Goal: Navigation & Orientation: Find specific page/section

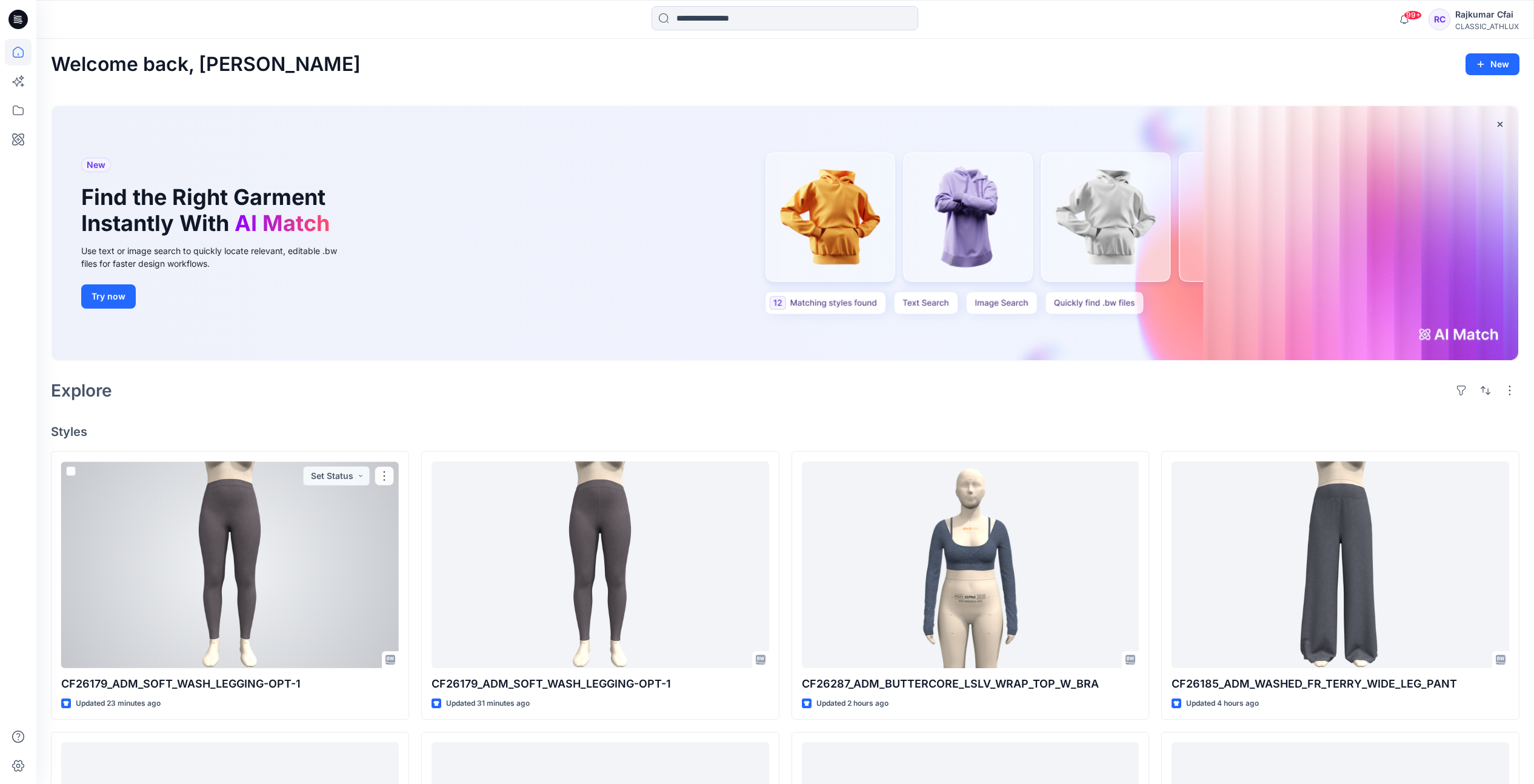
click at [79, 485] on div at bounding box center [230, 564] width 338 height 207
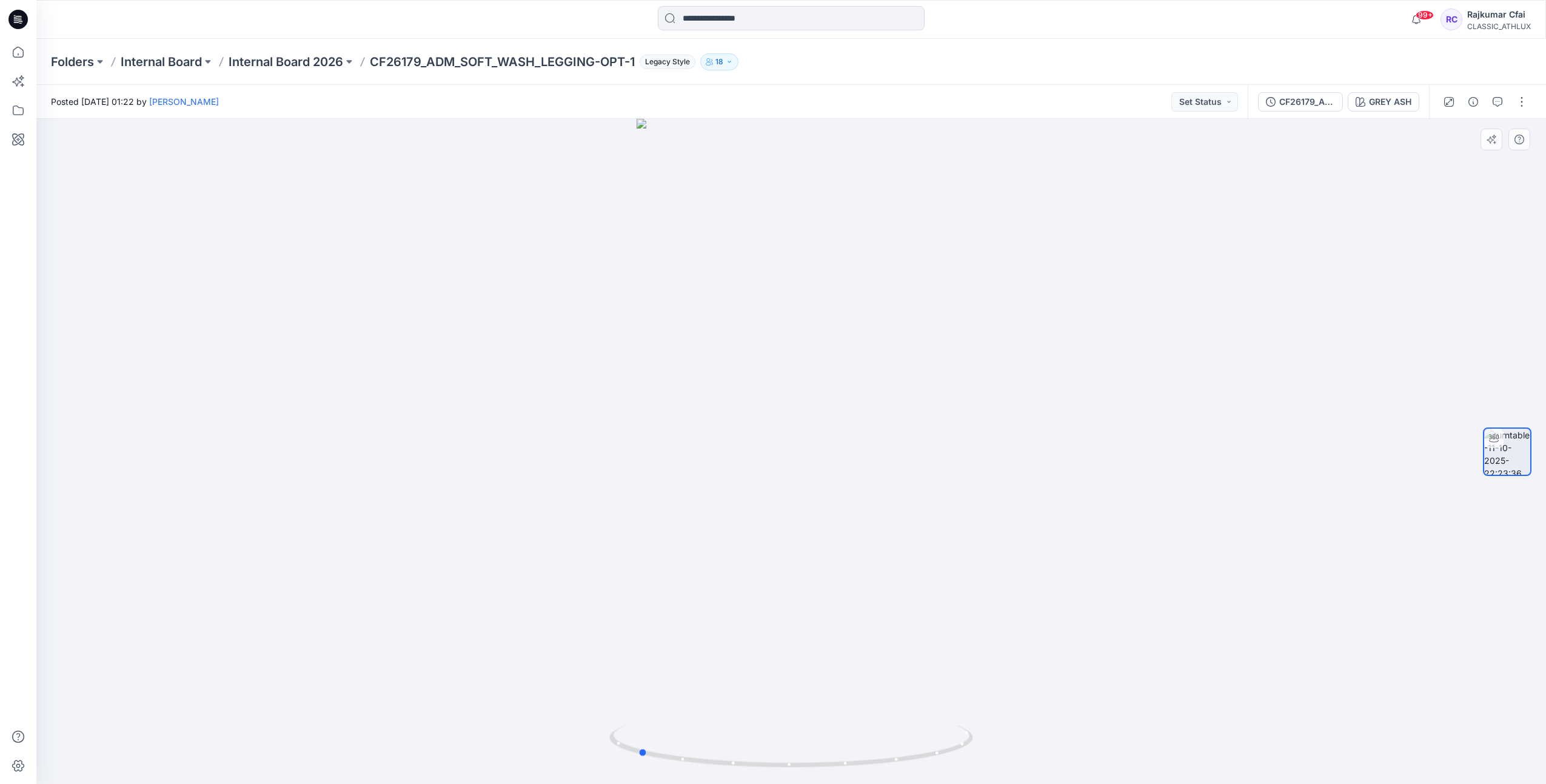
drag, startPoint x: 919, startPoint y: 601, endPoint x: 907, endPoint y: 606, distance: 13.0
click at [907, 606] on div at bounding box center [791, 451] width 1509 height 665
click at [18, 20] on icon at bounding box center [15, 20] width 5 height 1
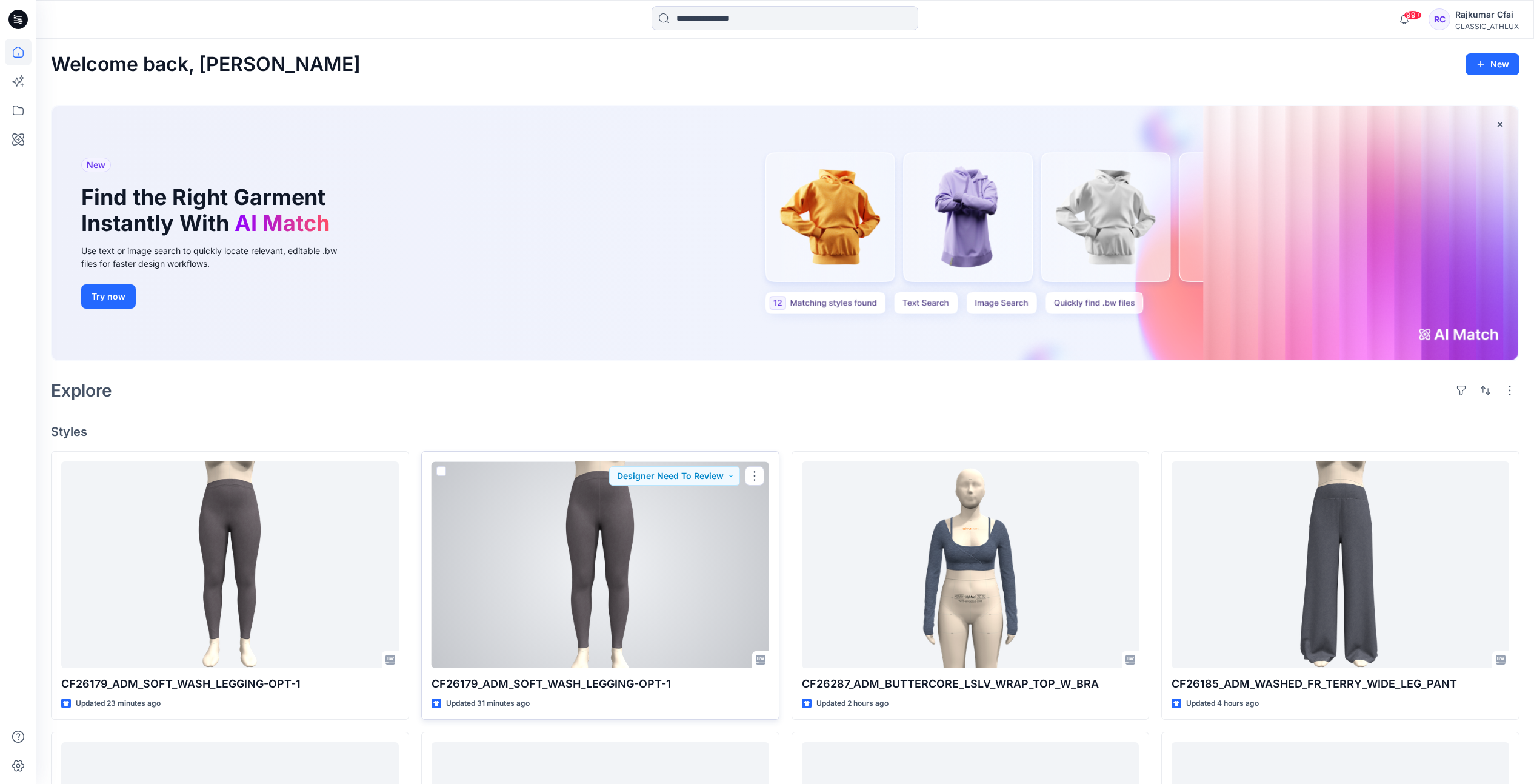
click at [711, 587] on div at bounding box center [600, 564] width 338 height 207
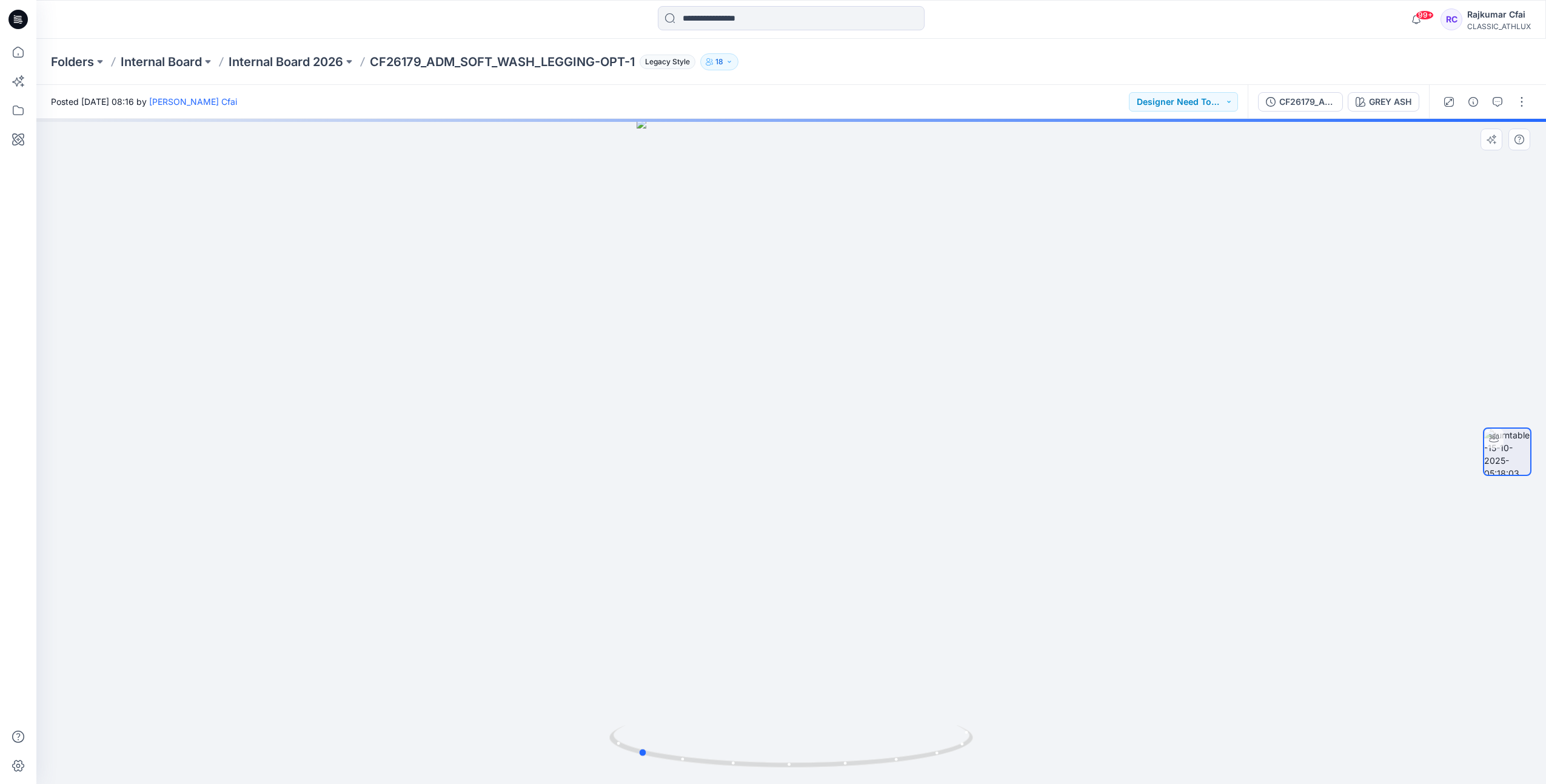
drag, startPoint x: 1407, startPoint y: 549, endPoint x: 1363, endPoint y: 381, distance: 173.7
click at [1257, 518] on div at bounding box center [791, 451] width 1509 height 665
click at [1500, 100] on icon "button" at bounding box center [1497, 102] width 10 height 10
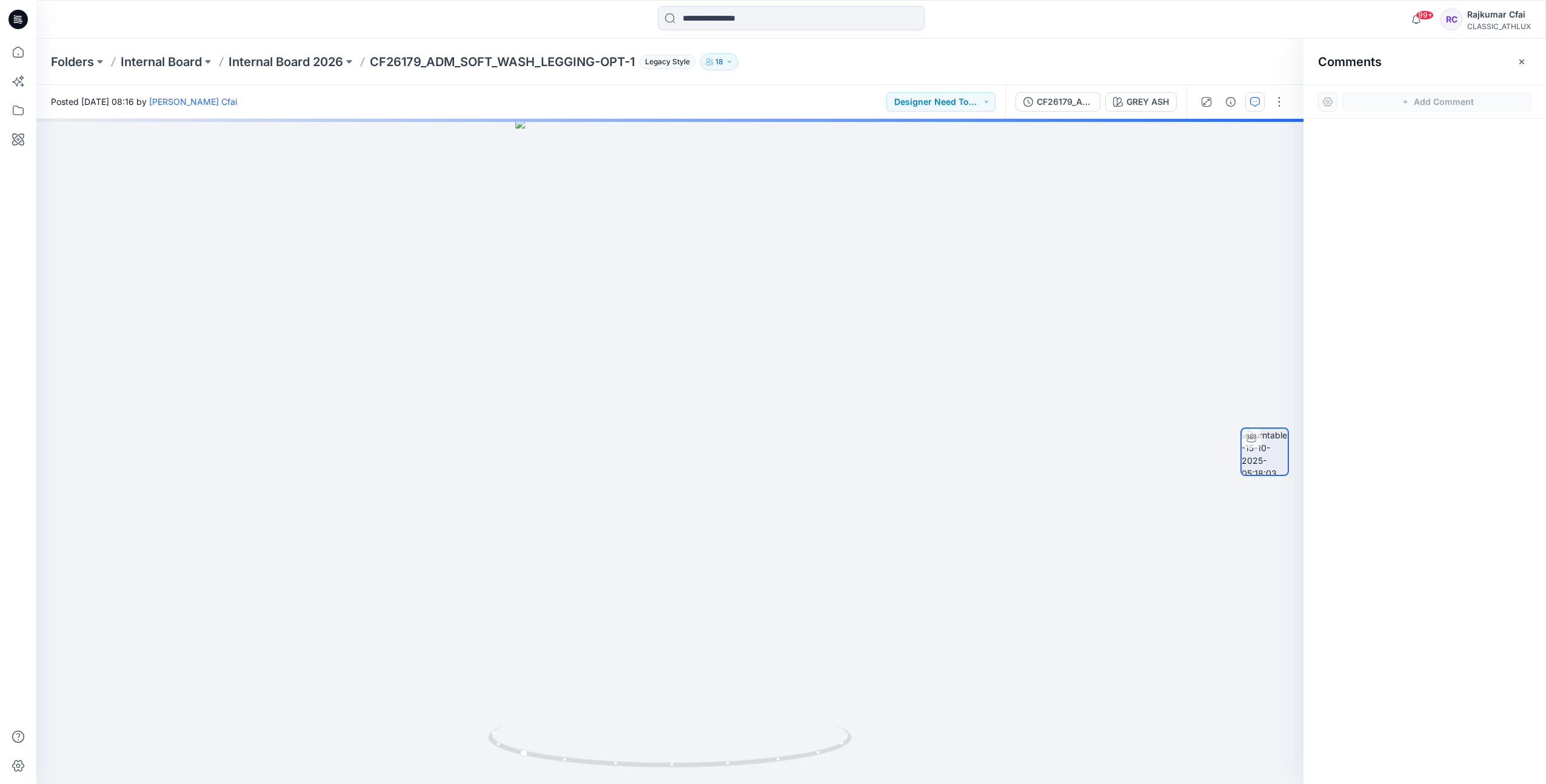
click at [19, 22] on icon at bounding box center [20, 22] width 5 height 1
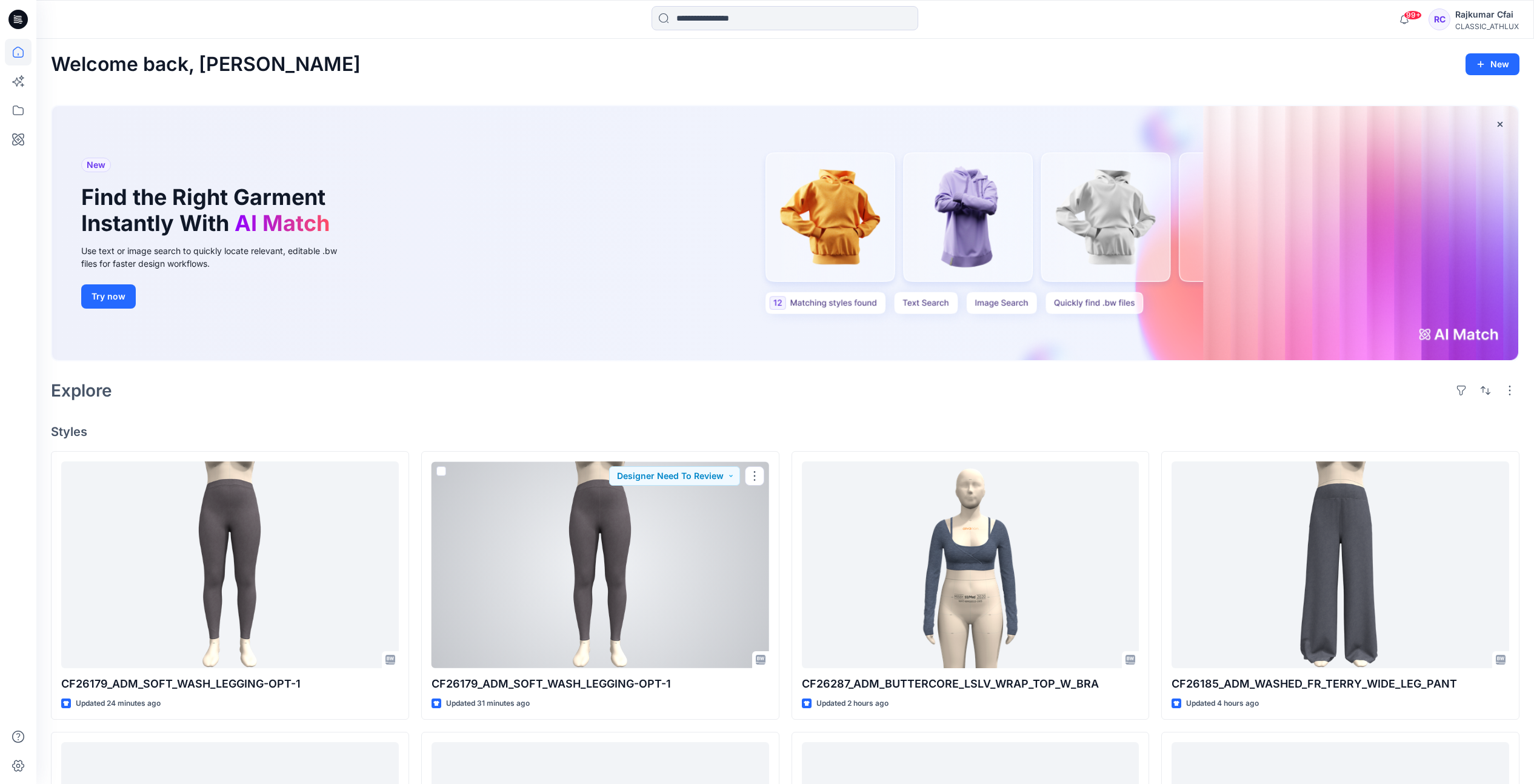
click at [515, 592] on div at bounding box center [600, 564] width 338 height 207
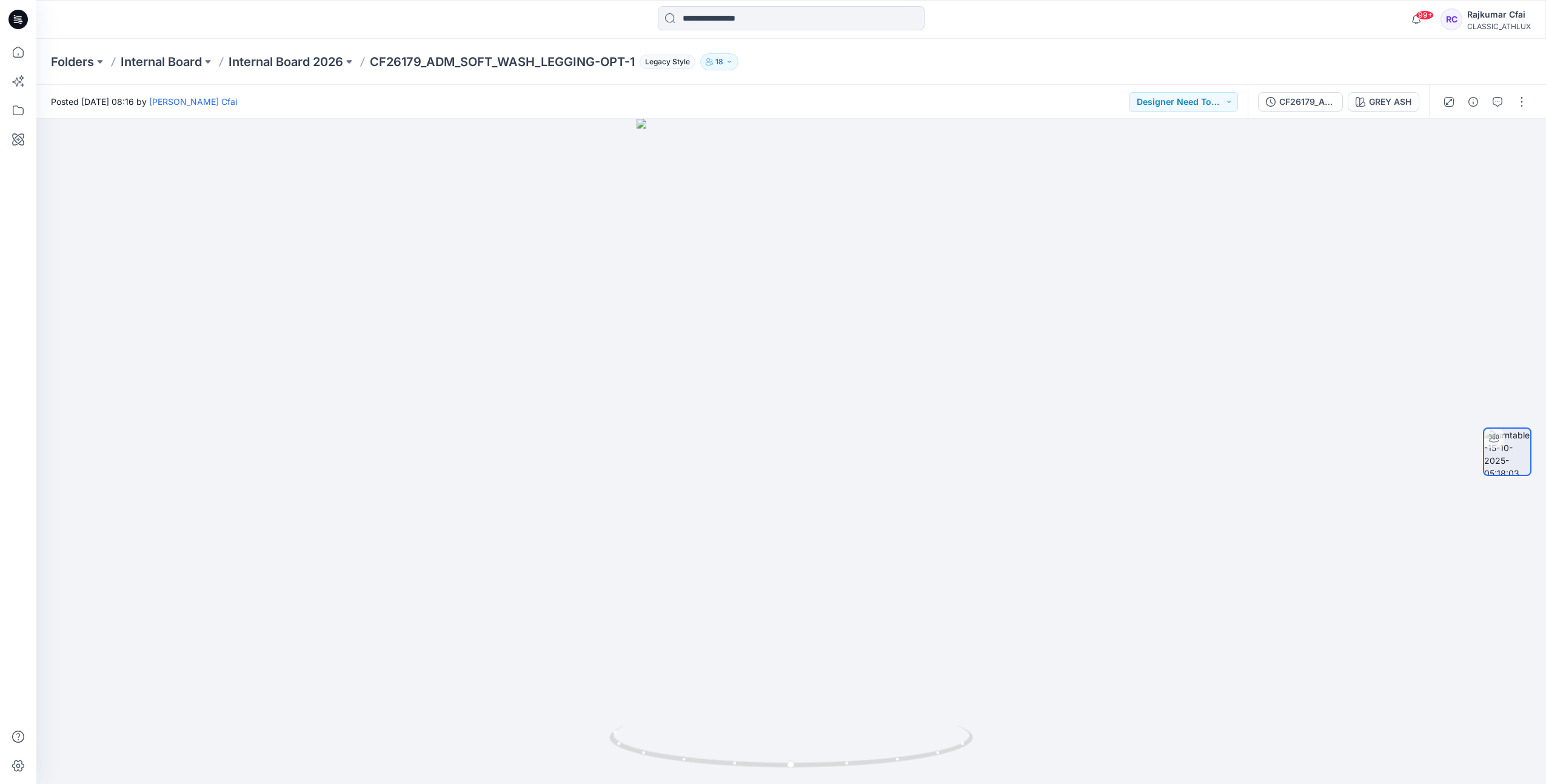
click at [1294, 113] on div "CF26179_ADM_SOFT_WASH_LEGGING-OPT-1-REV GREY ASH" at bounding box center [1338, 102] width 181 height 34
click at [1296, 103] on div "CF26179_ADM_SOFT_WASH_LEGGING-OPT-1-REV" at bounding box center [1307, 102] width 56 height 14
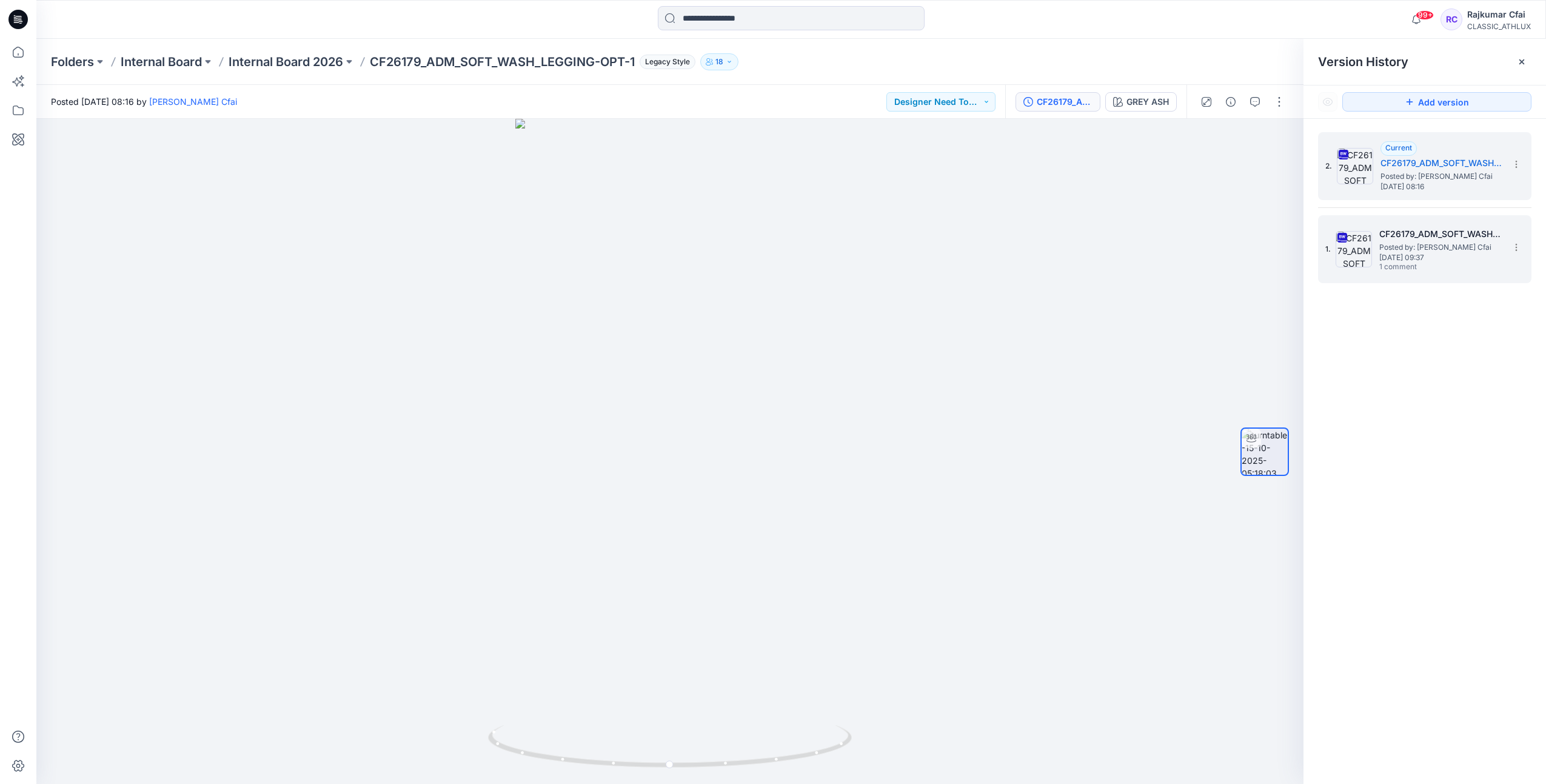
click at [1439, 267] on span "1 comment" at bounding box center [1422, 267] width 85 height 10
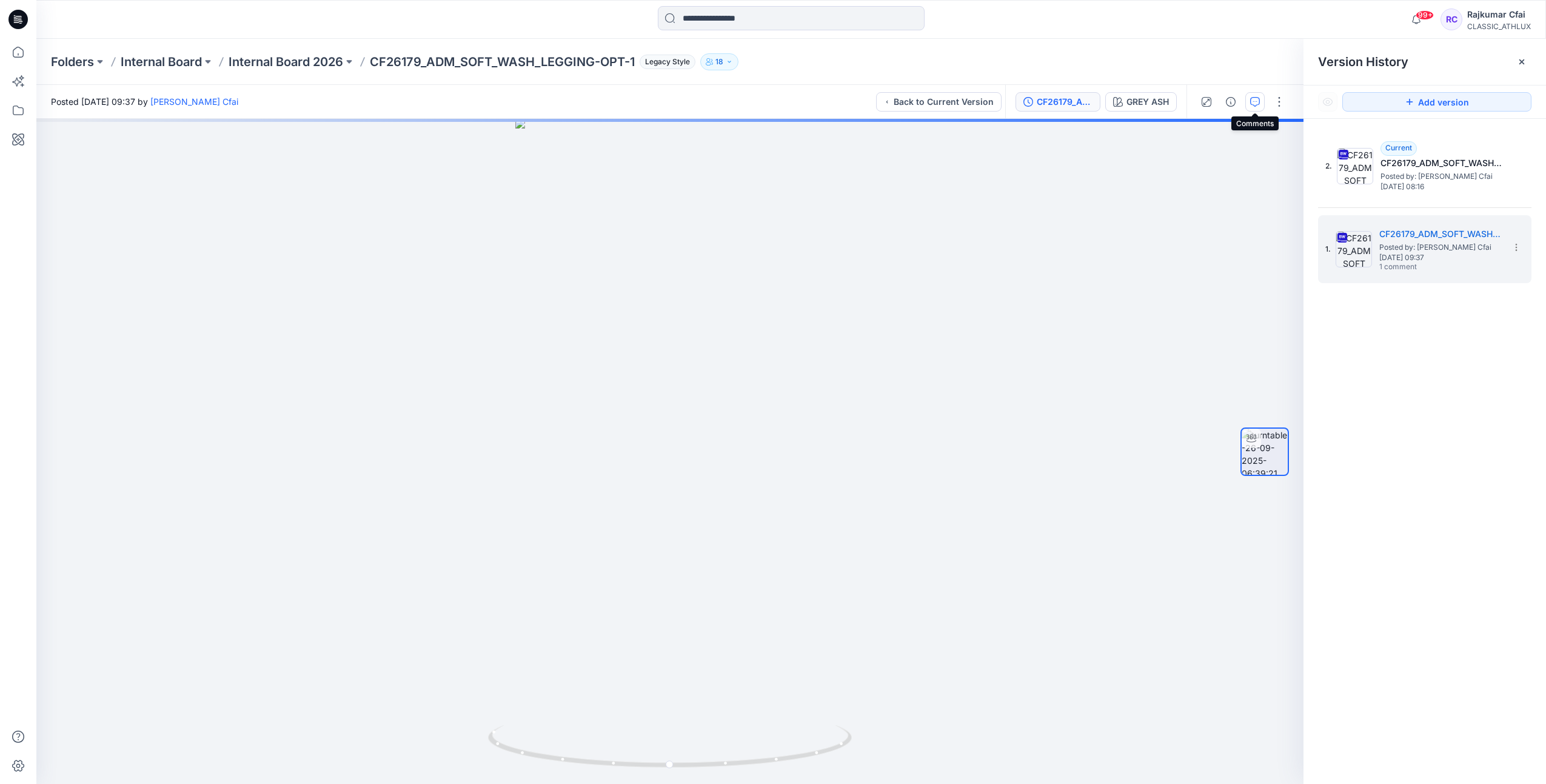
click at [1260, 99] on button "button" at bounding box center [1255, 102] width 20 height 20
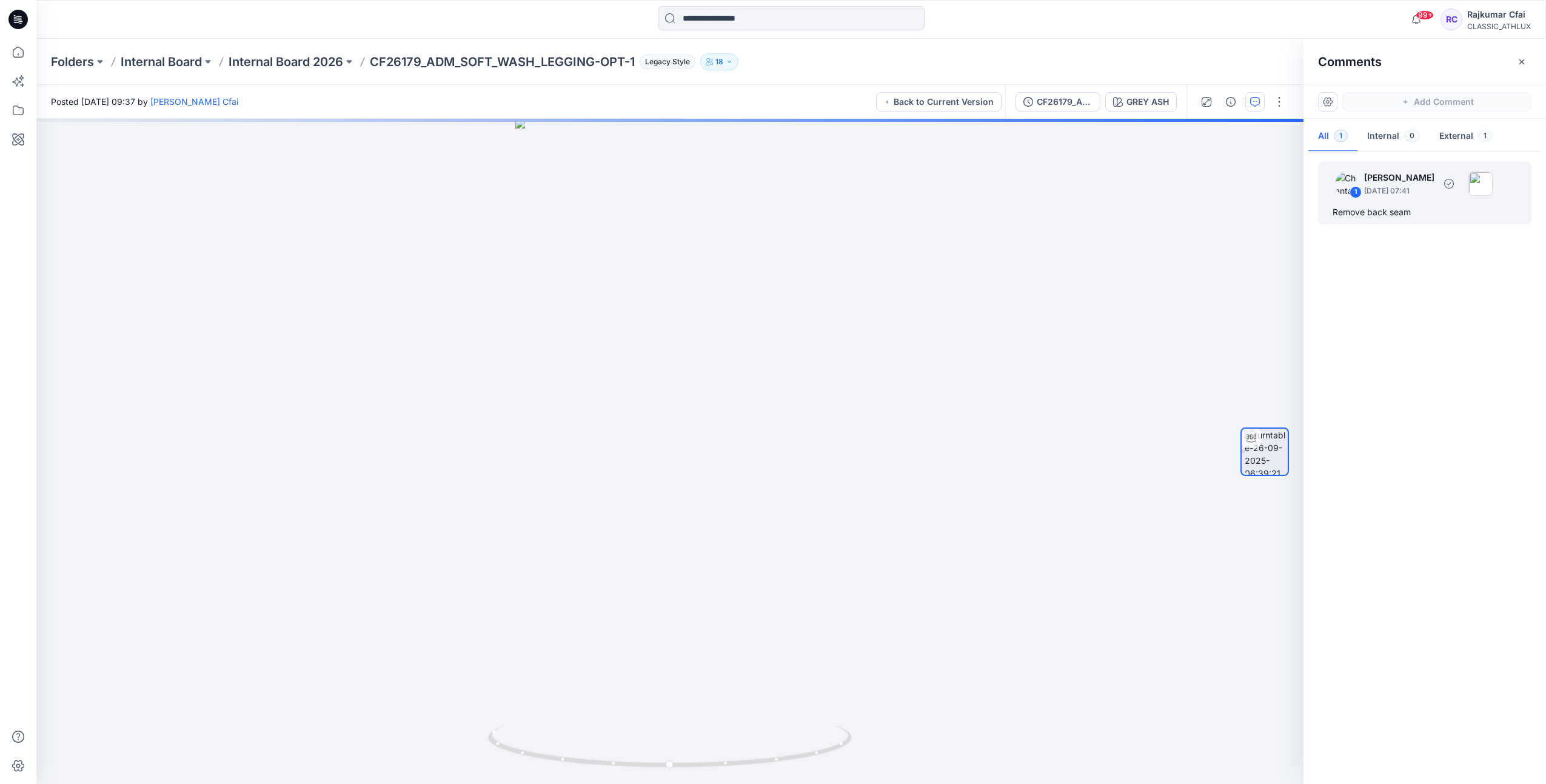
click at [1359, 212] on div "Remove back seam" at bounding box center [1424, 212] width 185 height 14
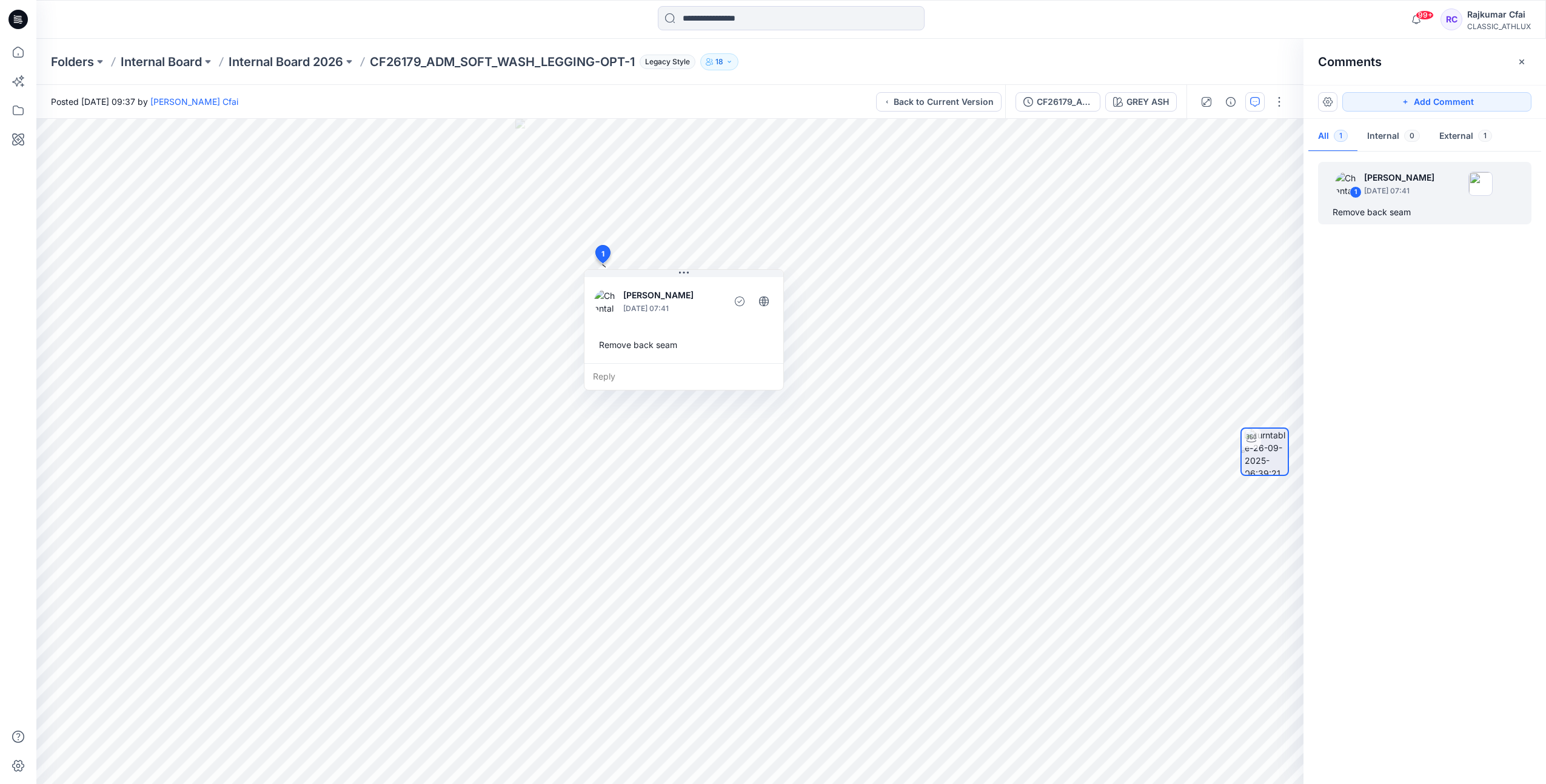
click at [22, 21] on icon at bounding box center [18, 20] width 20 height 20
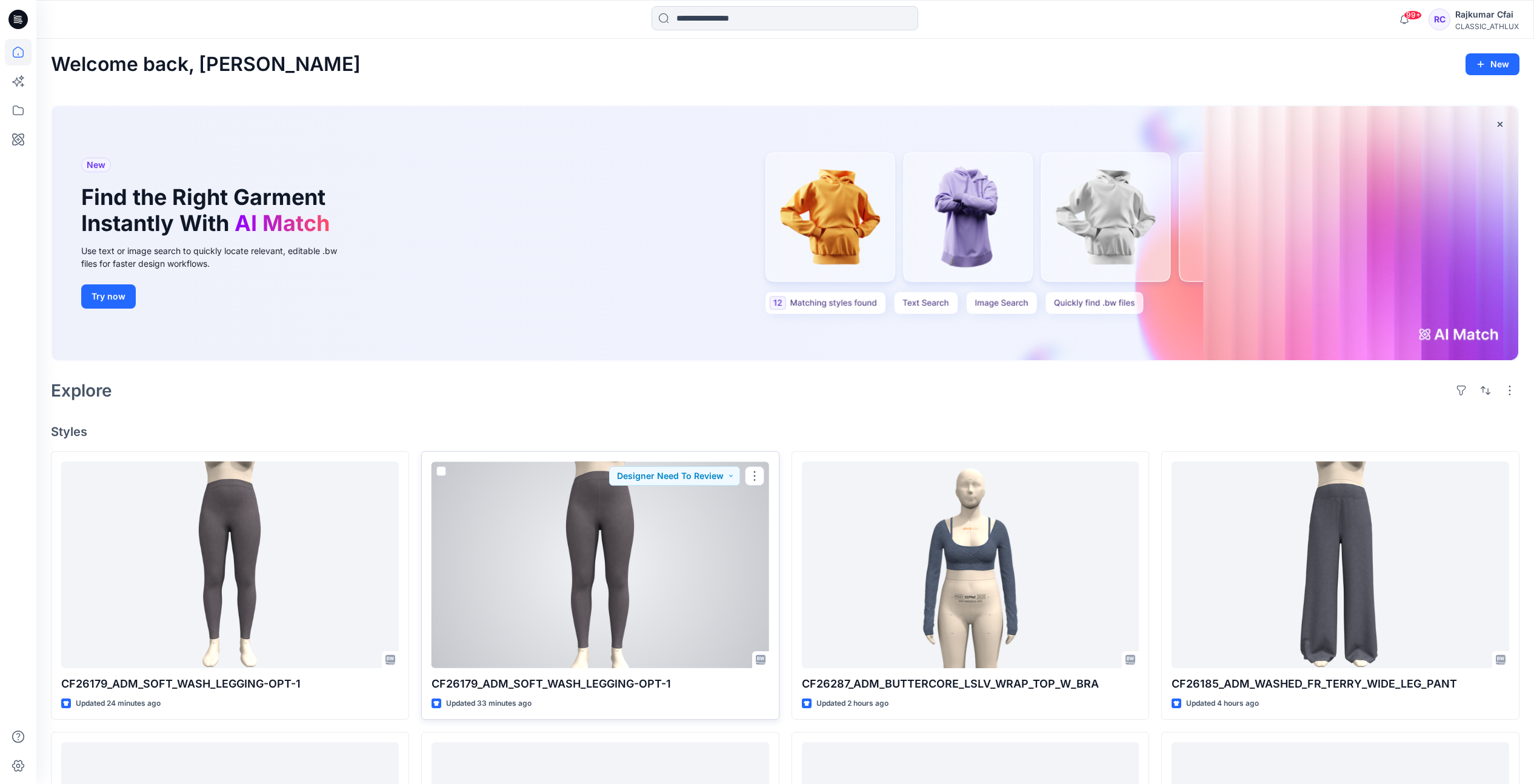
click at [554, 585] on div at bounding box center [600, 564] width 338 height 207
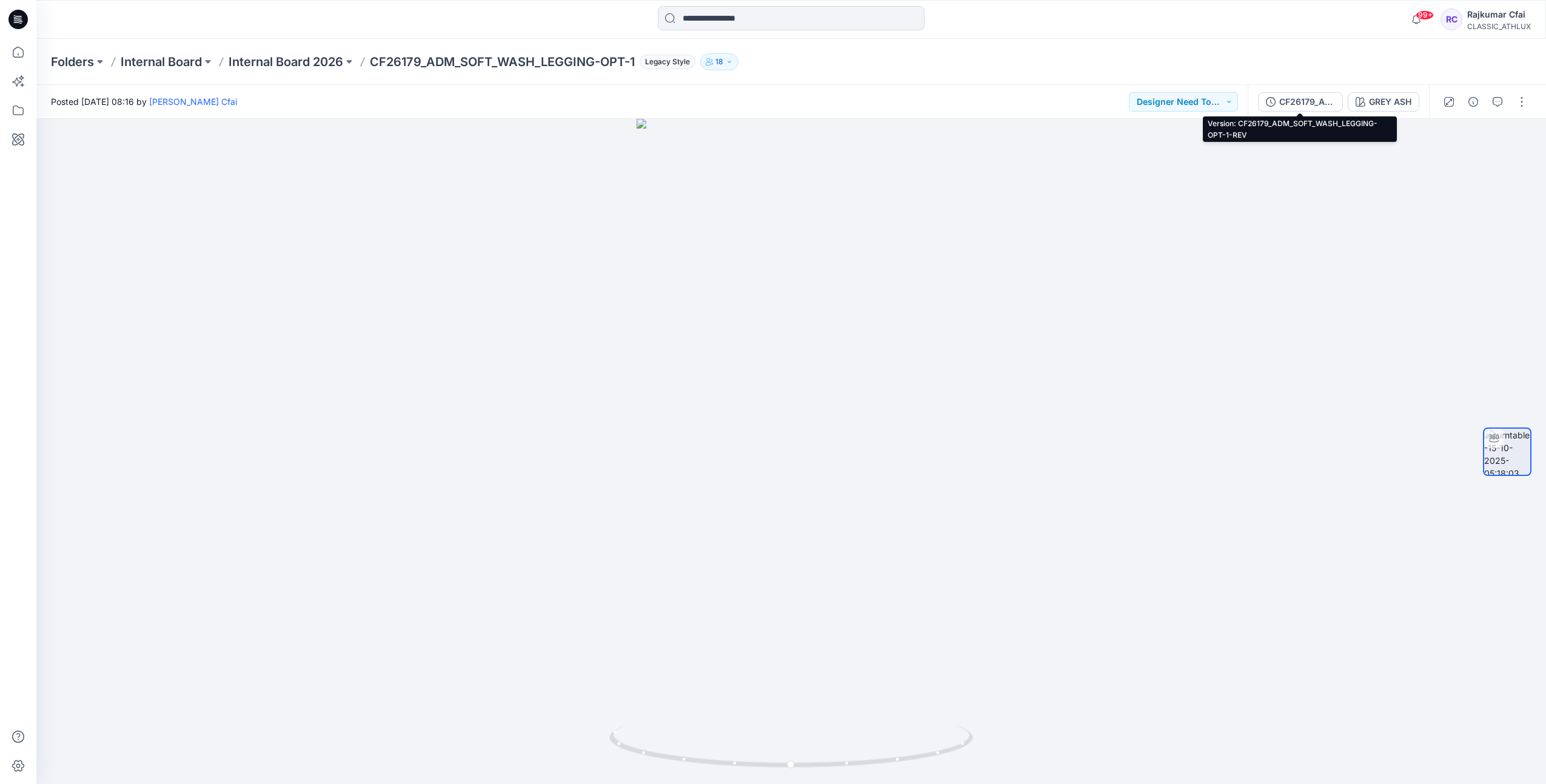
click at [1315, 109] on button "CF26179_ADM_SOFT_WASH_LEGGING-OPT-1-REV" at bounding box center [1300, 102] width 85 height 20
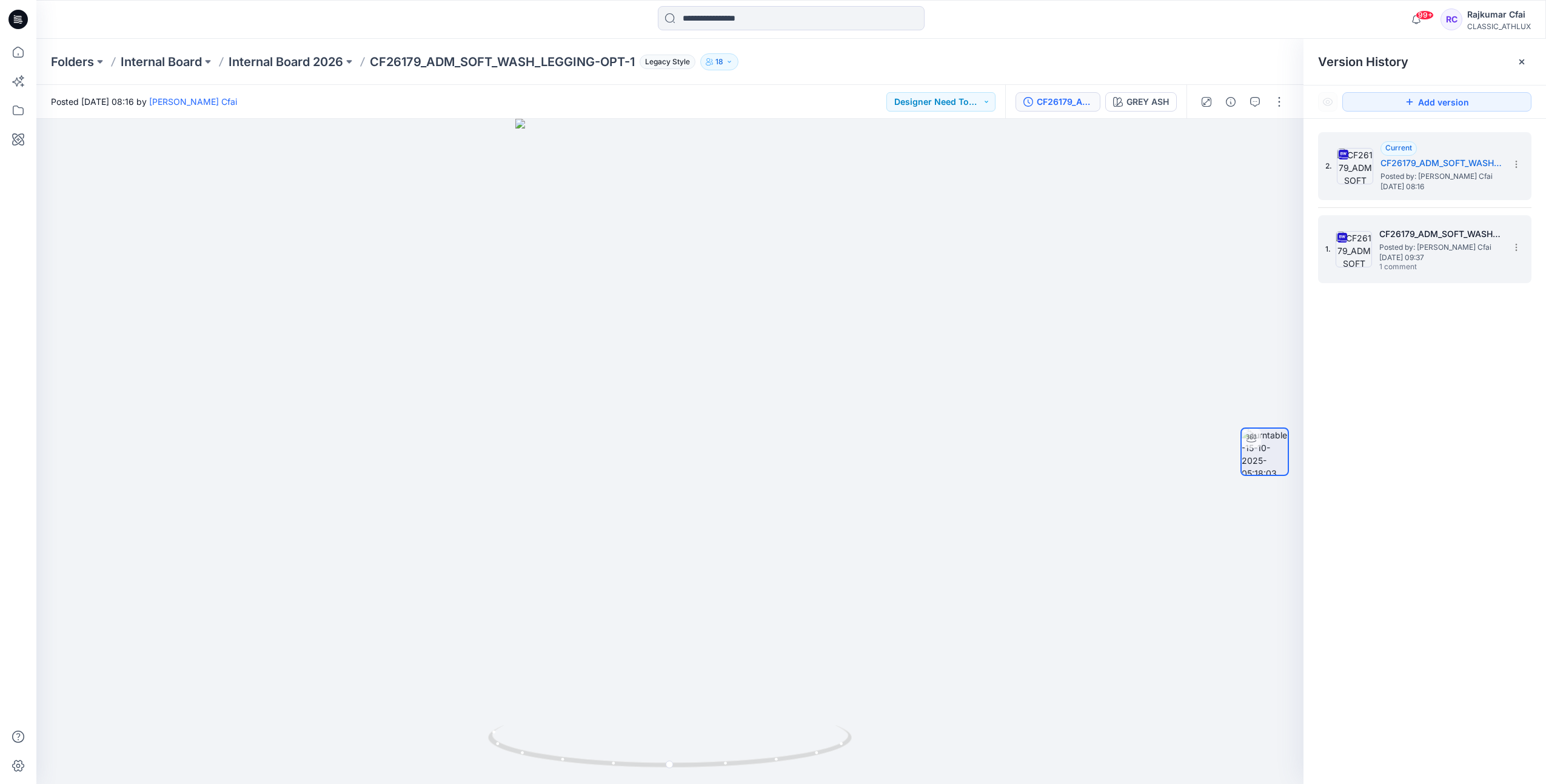
click at [1441, 240] on h5 "CF26179_ADM_SOFT_WASH_LEGGING-OPT-1" at bounding box center [1440, 234] width 122 height 14
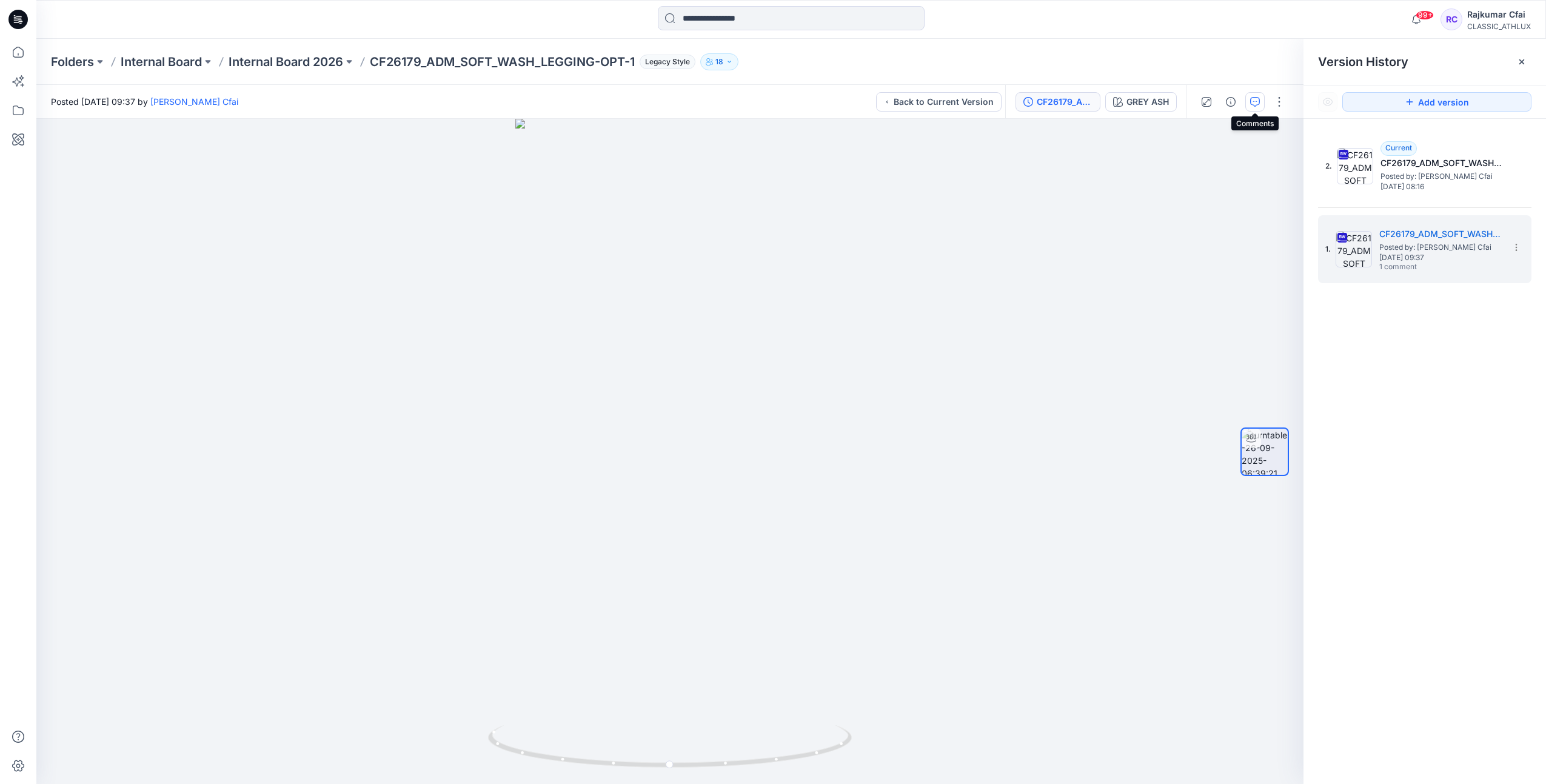
click at [1252, 106] on button "button" at bounding box center [1255, 102] width 20 height 20
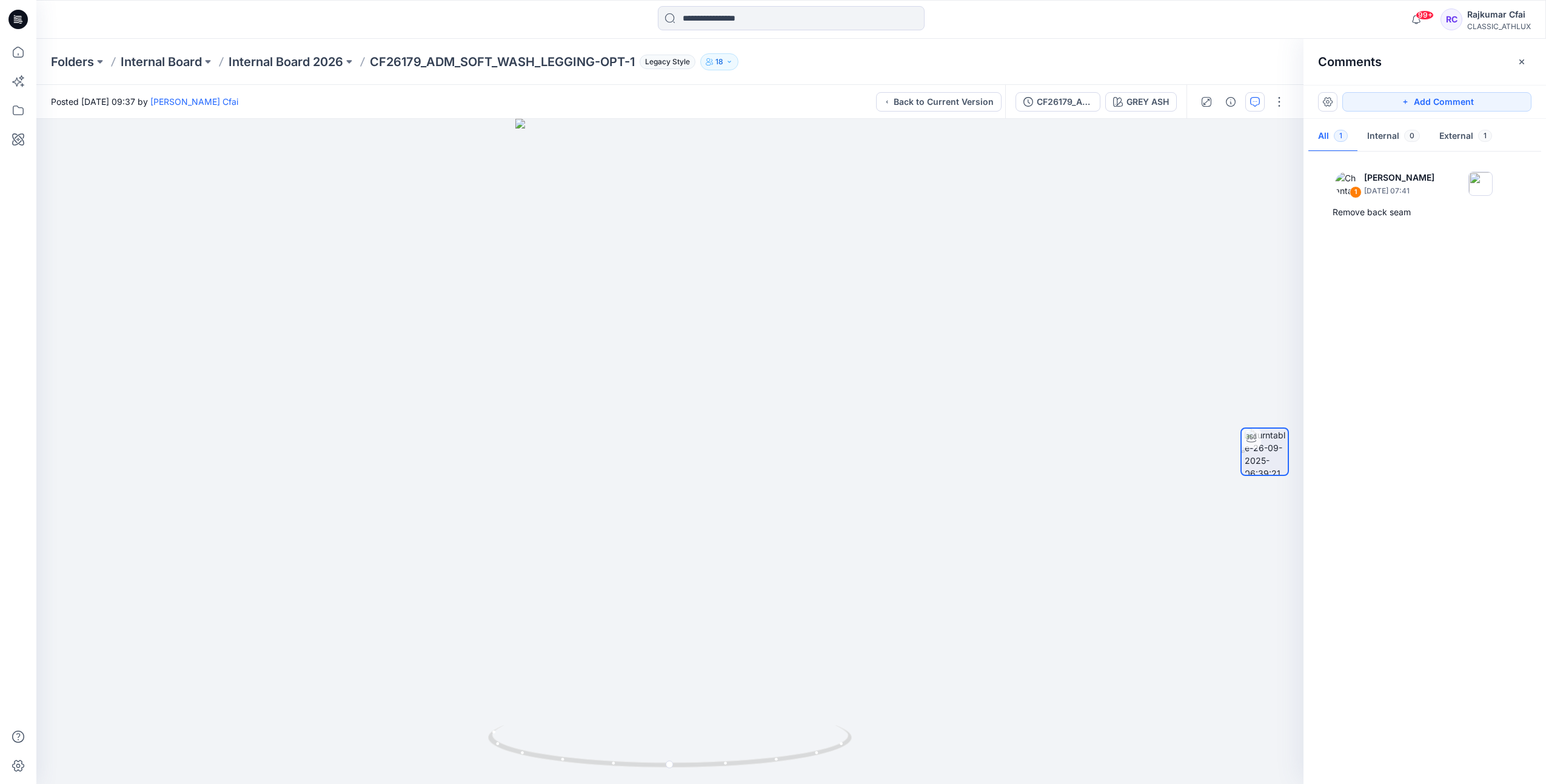
click at [20, 22] on icon at bounding box center [20, 22] width 5 height 1
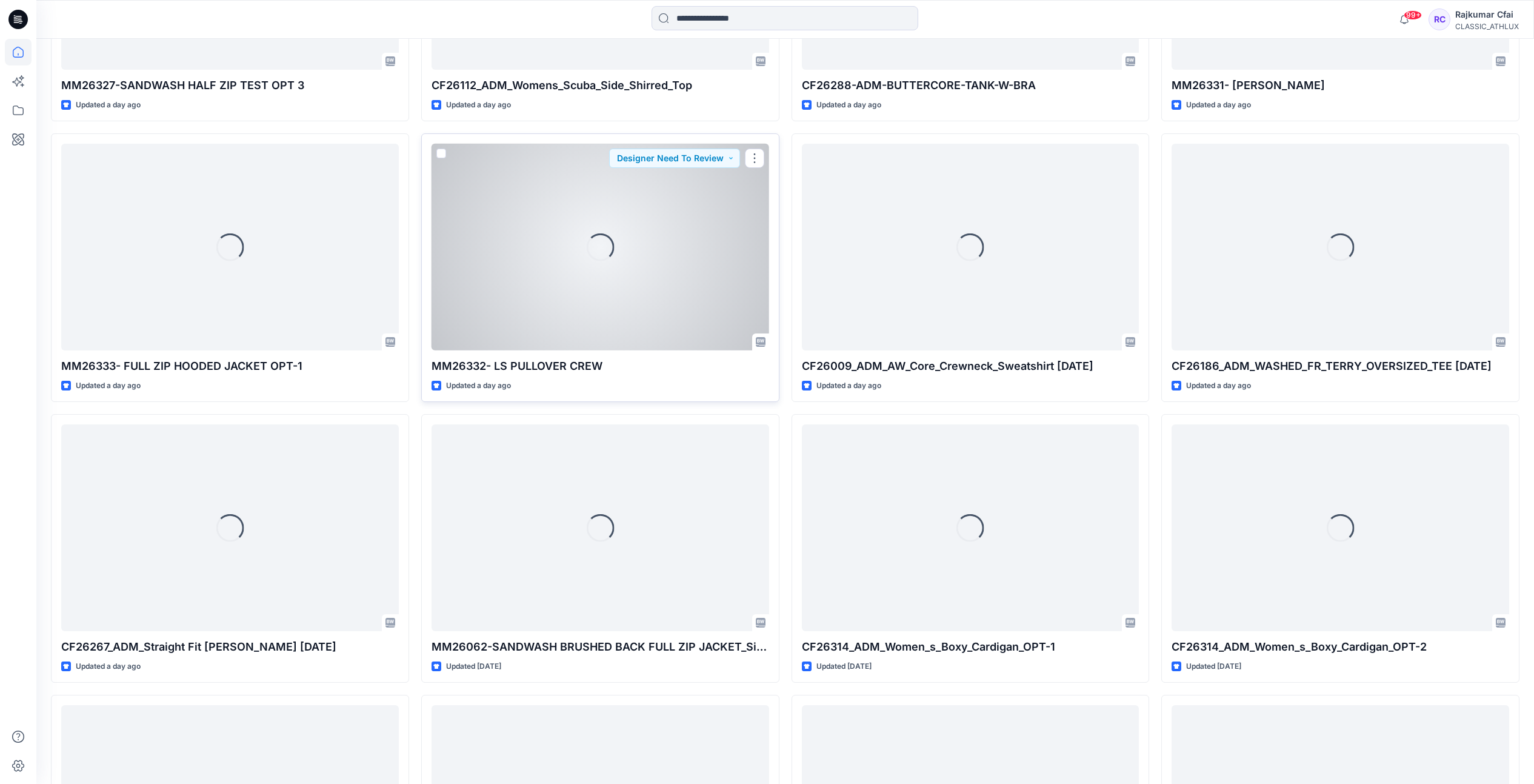
scroll to position [4529, 0]
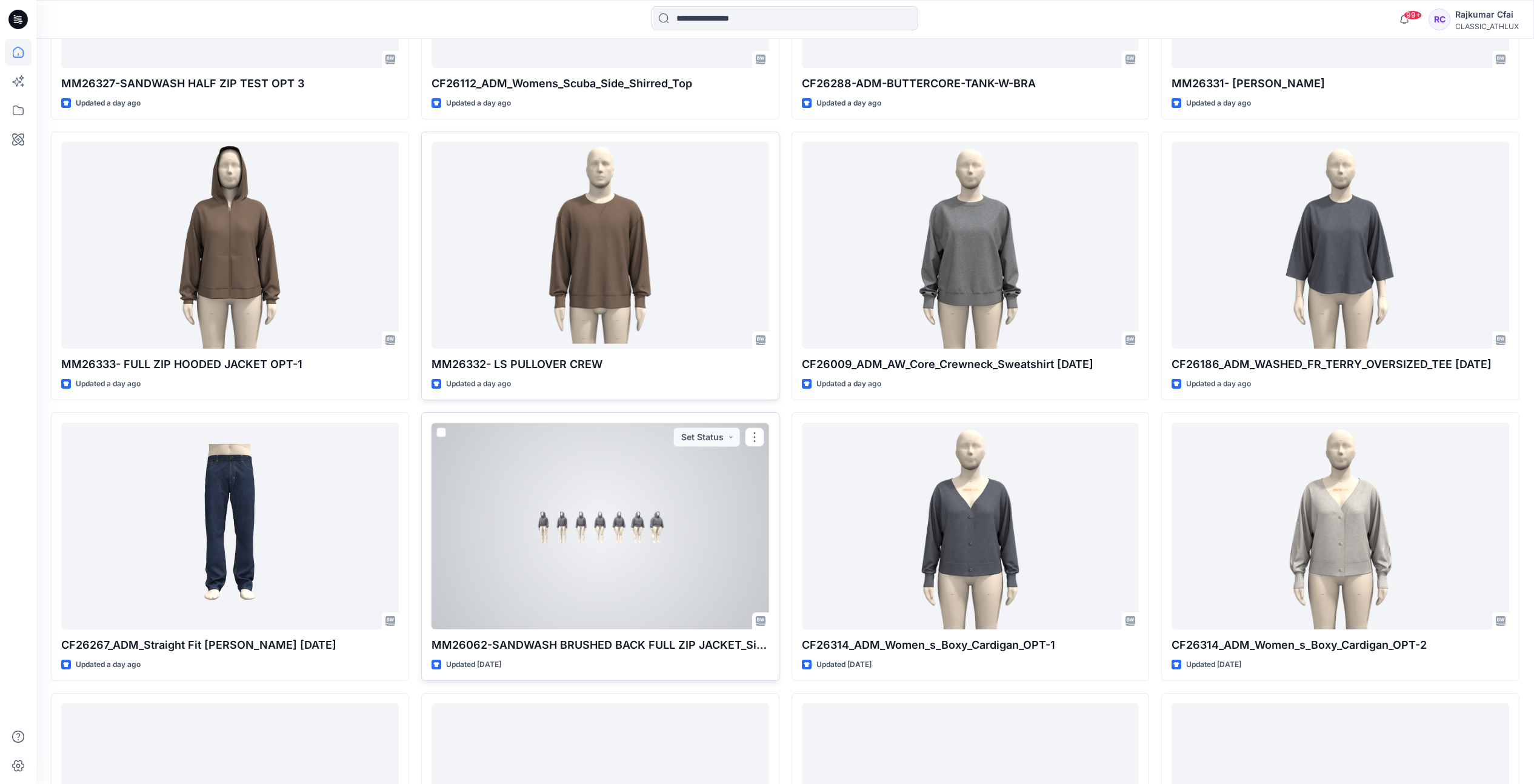
click at [640, 518] on div at bounding box center [600, 526] width 338 height 207
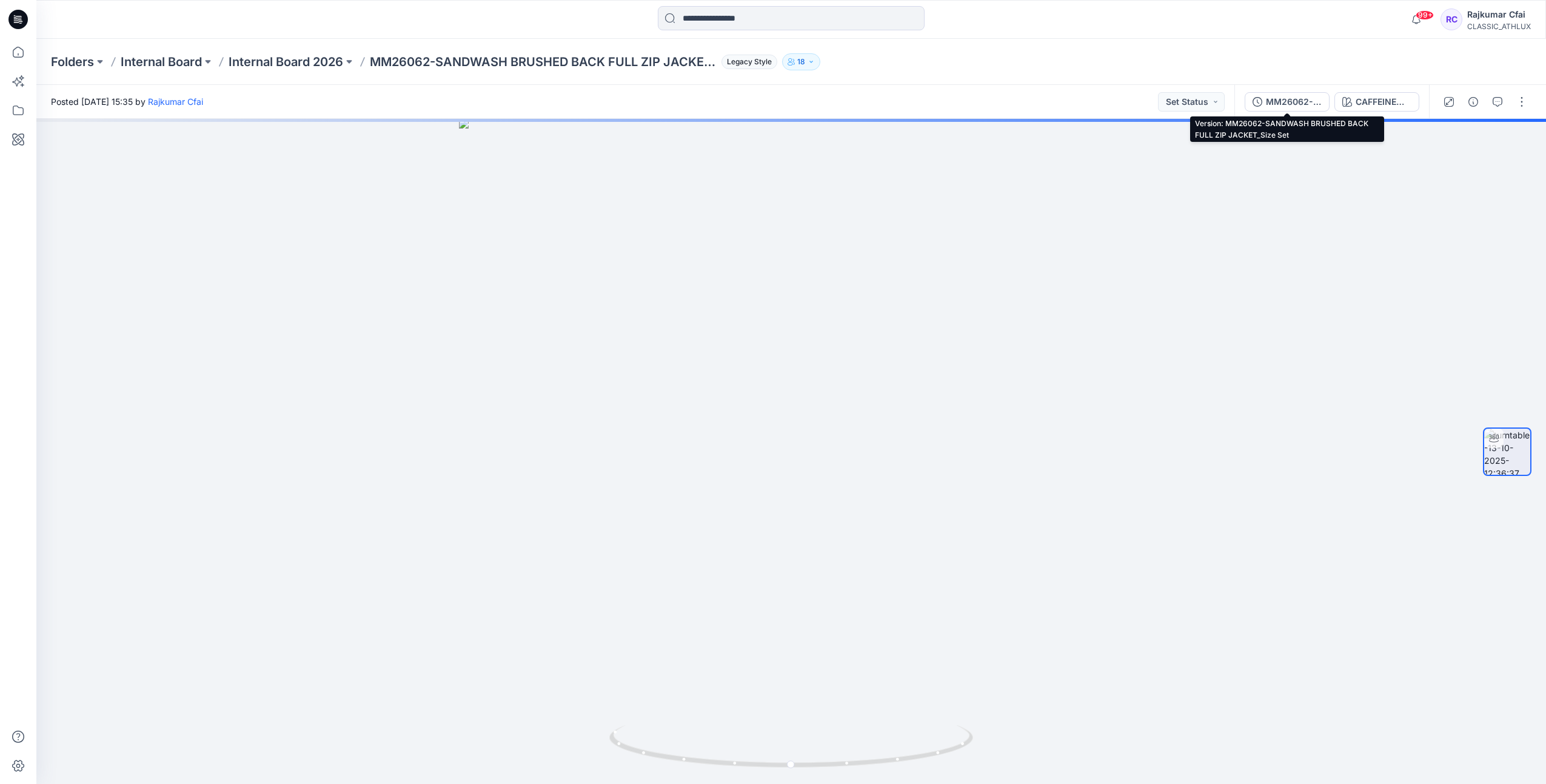
click at [1288, 92] on button "MM26062-SANDWASH BRUSHED BACK FULL ZIP JACKET_Size Set" at bounding box center [1287, 102] width 85 height 20
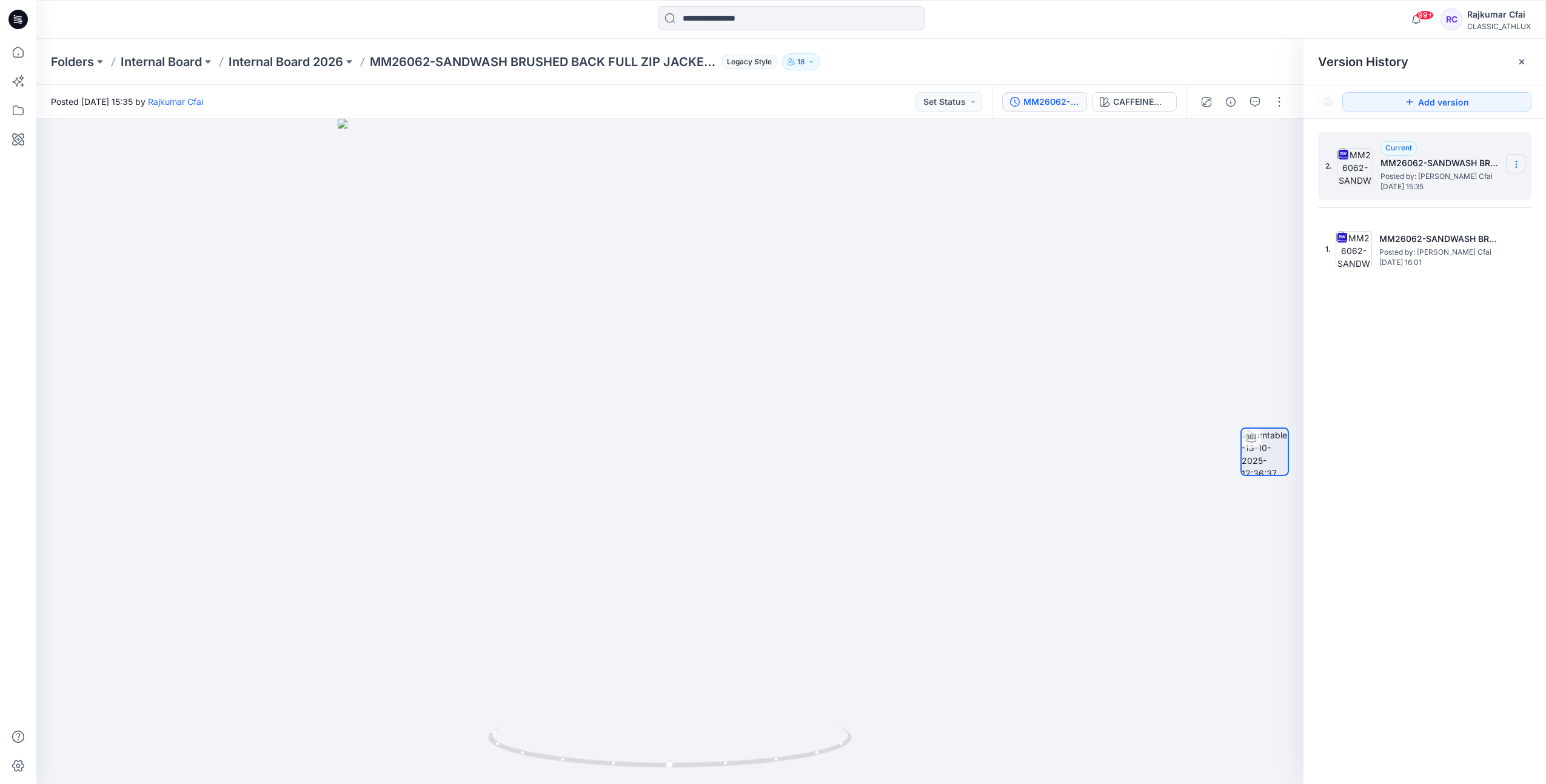
click at [1516, 159] on icon at bounding box center [1515, 164] width 10 height 10
click at [1442, 187] on span "Download Source BW File" at bounding box center [1454, 188] width 102 height 14
click at [18, 18] on icon at bounding box center [19, 18] width 5 height 1
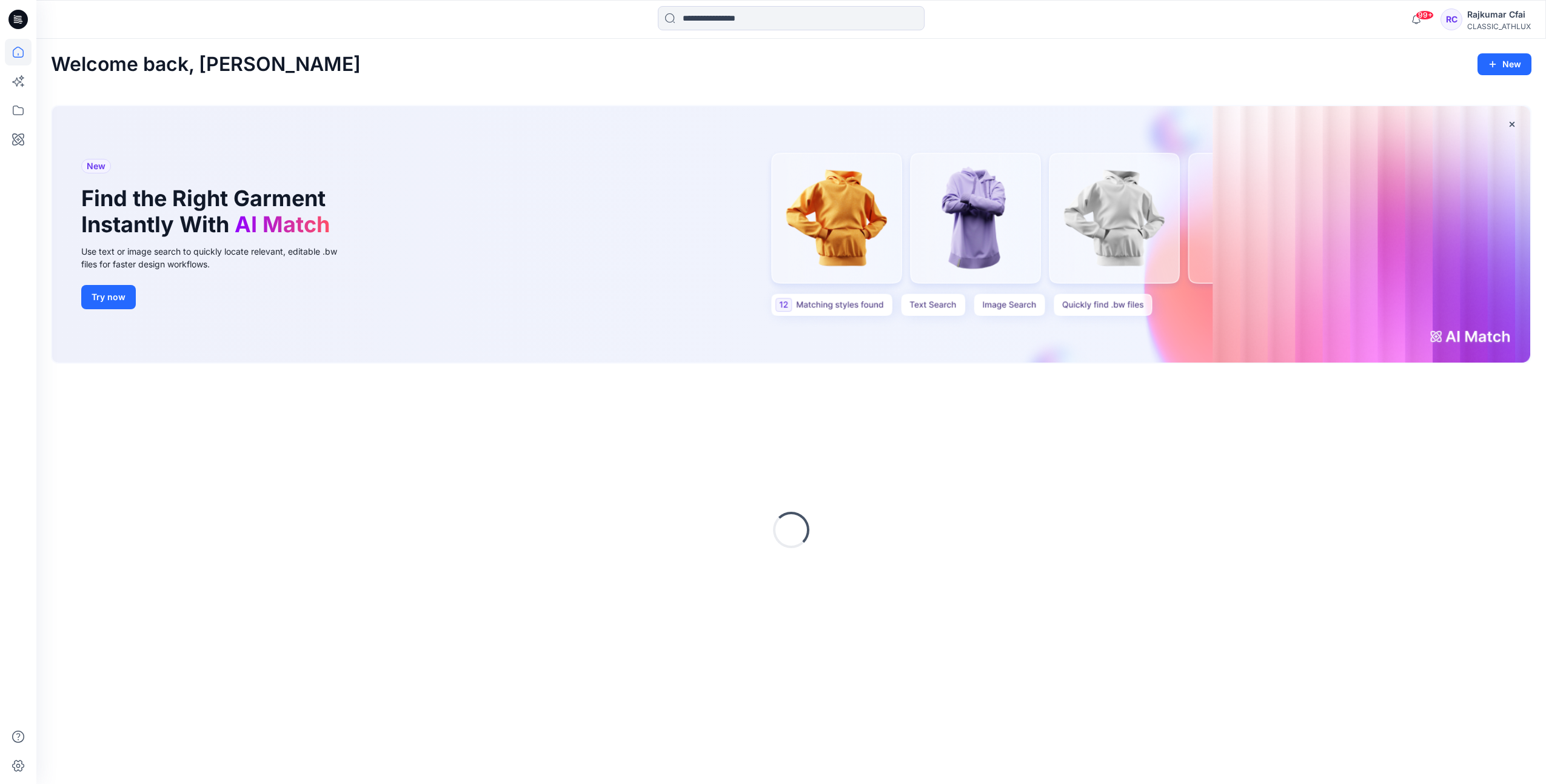
click at [18, 18] on icon at bounding box center [19, 18] width 5 height 1
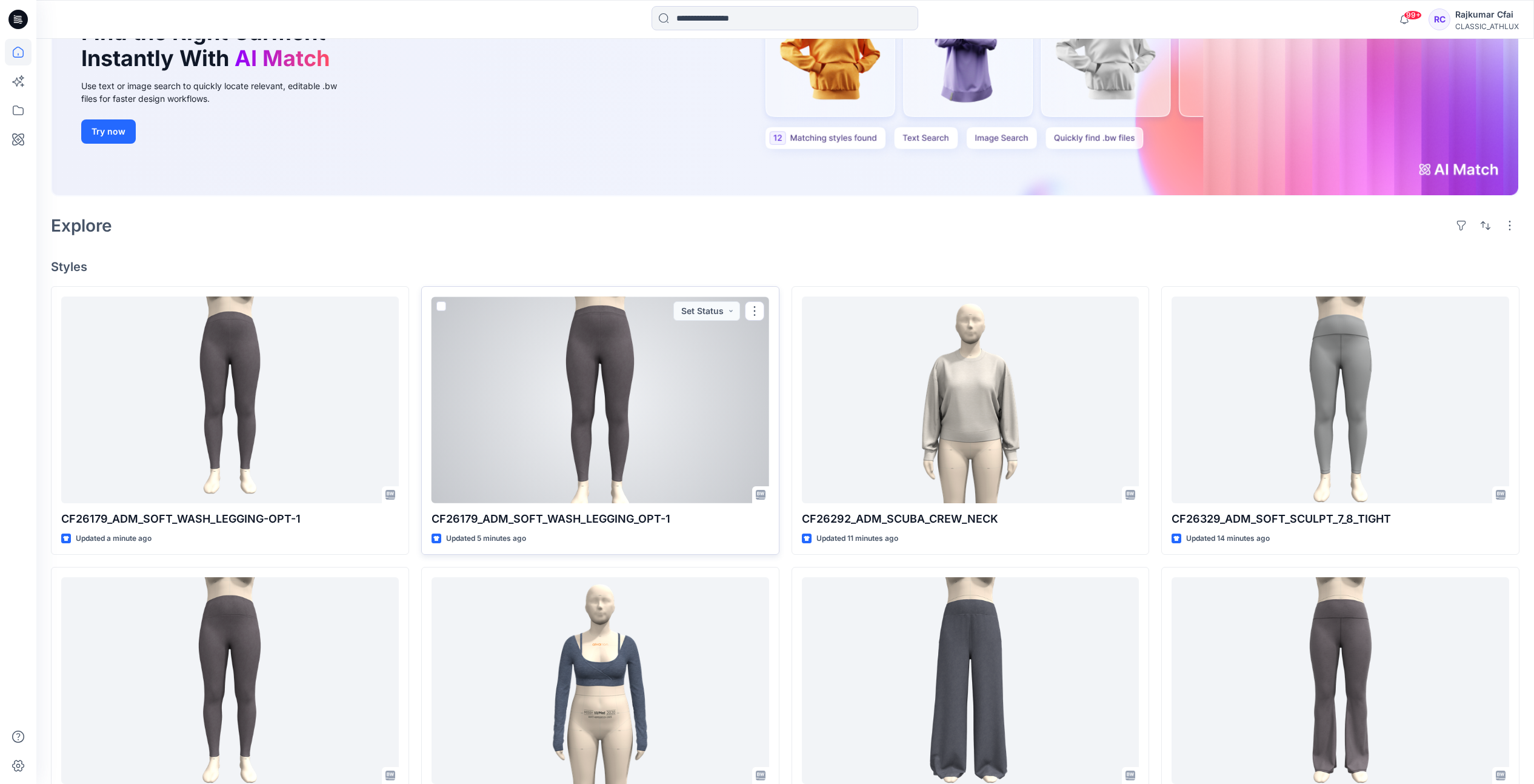
scroll to position [76, 0]
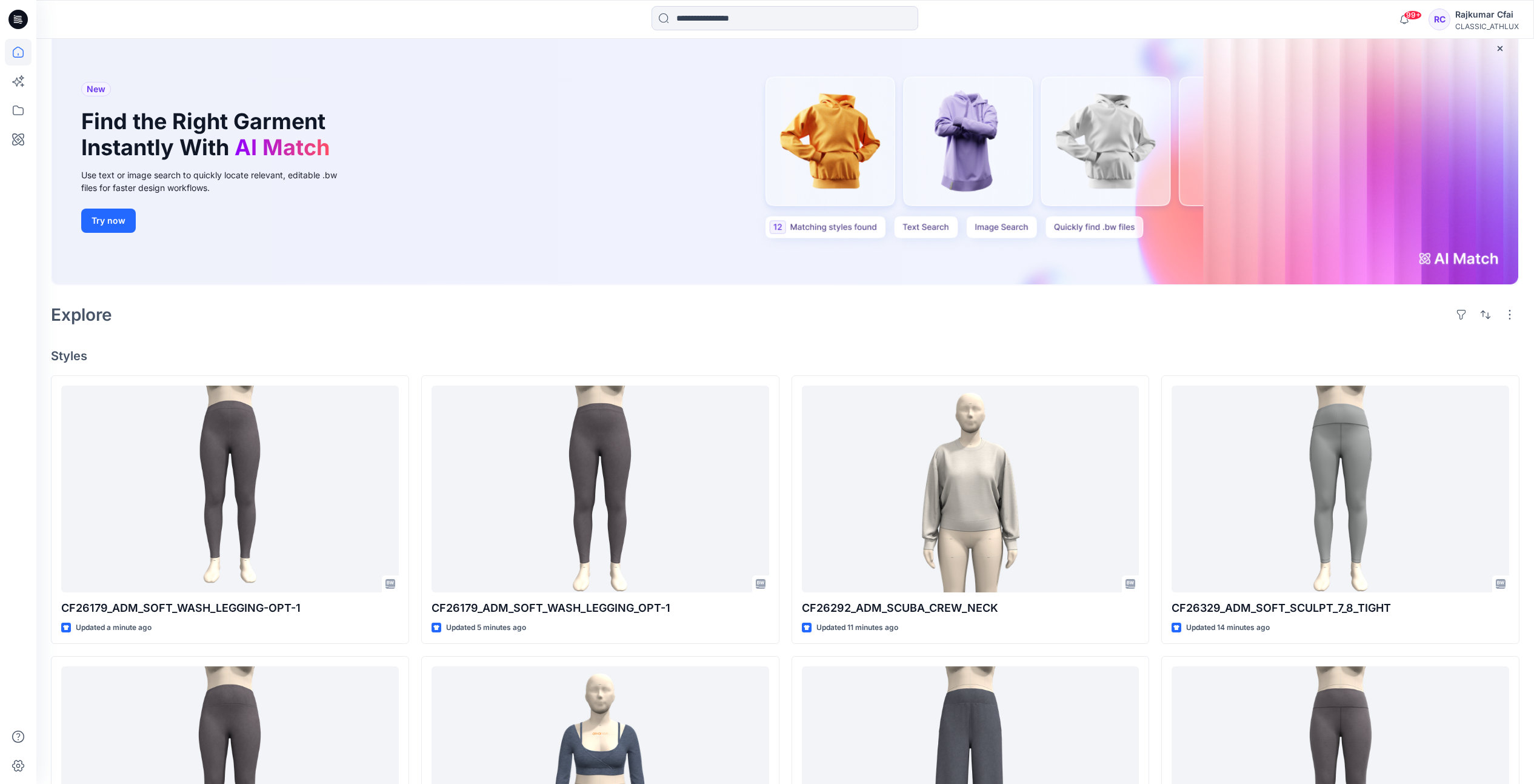
click at [17, 18] on icon at bounding box center [19, 18] width 5 height 1
drag, startPoint x: 415, startPoint y: 332, endPoint x: 106, endPoint y: 43, distance: 423.1
click at [413, 331] on div "Welcome back, Rajkumar New New Find the Right Garment Instantly With AI Match U…" at bounding box center [785, 613] width 1498 height 1301
click at [23, 114] on icon at bounding box center [18, 111] width 27 height 27
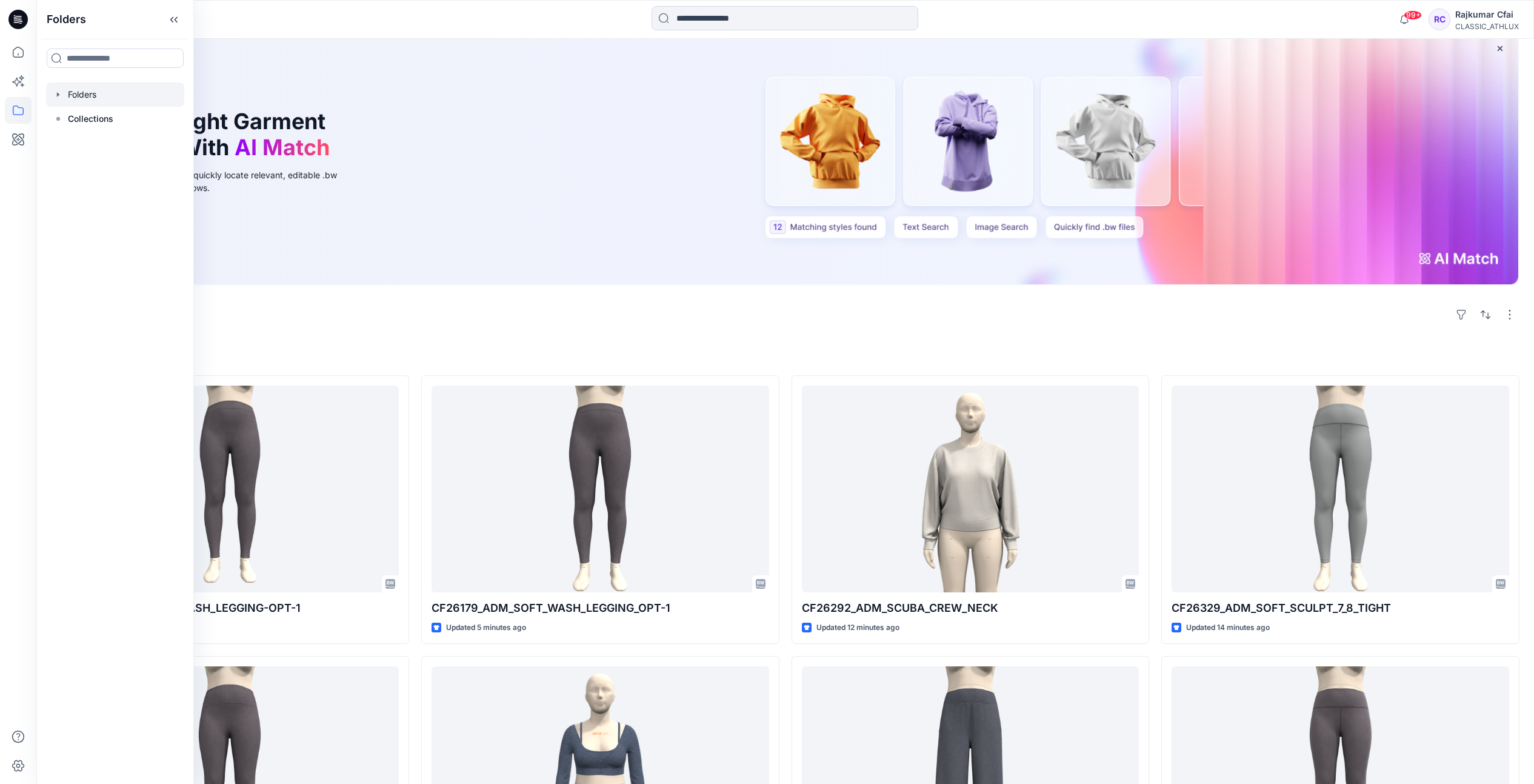
click at [84, 96] on div at bounding box center [115, 95] width 139 height 24
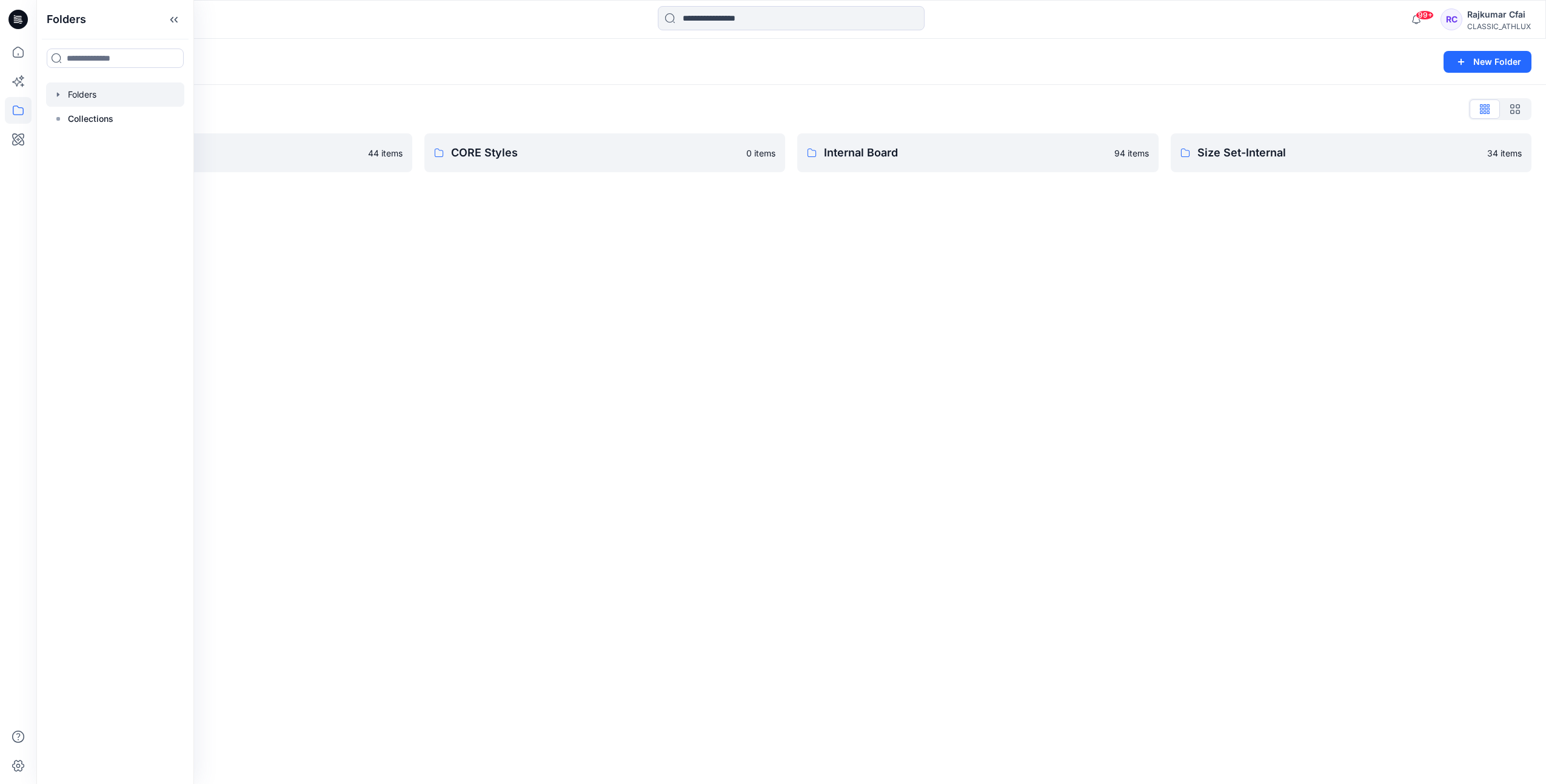
drag, startPoint x: 719, startPoint y: 257, endPoint x: 797, endPoint y: 276, distance: 80.3
click at [797, 276] on div "Folders New Folder Folders List 3D Team 44 items CORE Styles 0 items Internal B…" at bounding box center [791, 410] width 1509 height 744
click at [99, 165] on link "3D Team" at bounding box center [231, 152] width 361 height 39
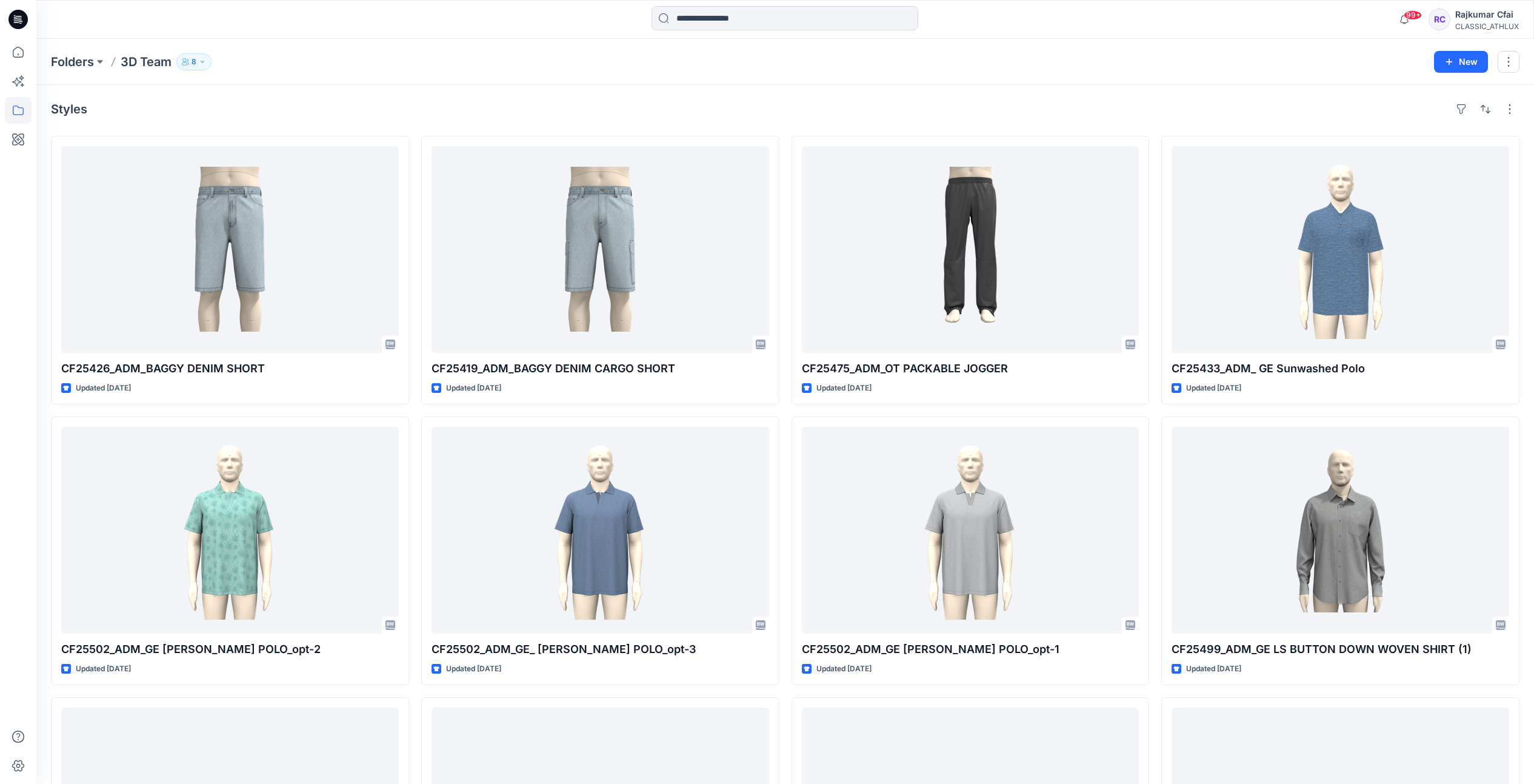
drag, startPoint x: 592, startPoint y: 101, endPoint x: 34, endPoint y: 68, distance: 559.0
click at [591, 101] on div "Styles" at bounding box center [785, 109] width 1468 height 20
click at [195, 60] on p "8" at bounding box center [194, 61] width 5 height 14
click at [434, 104] on div "Styles" at bounding box center [785, 109] width 1468 height 20
click at [18, 113] on icon at bounding box center [18, 111] width 27 height 27
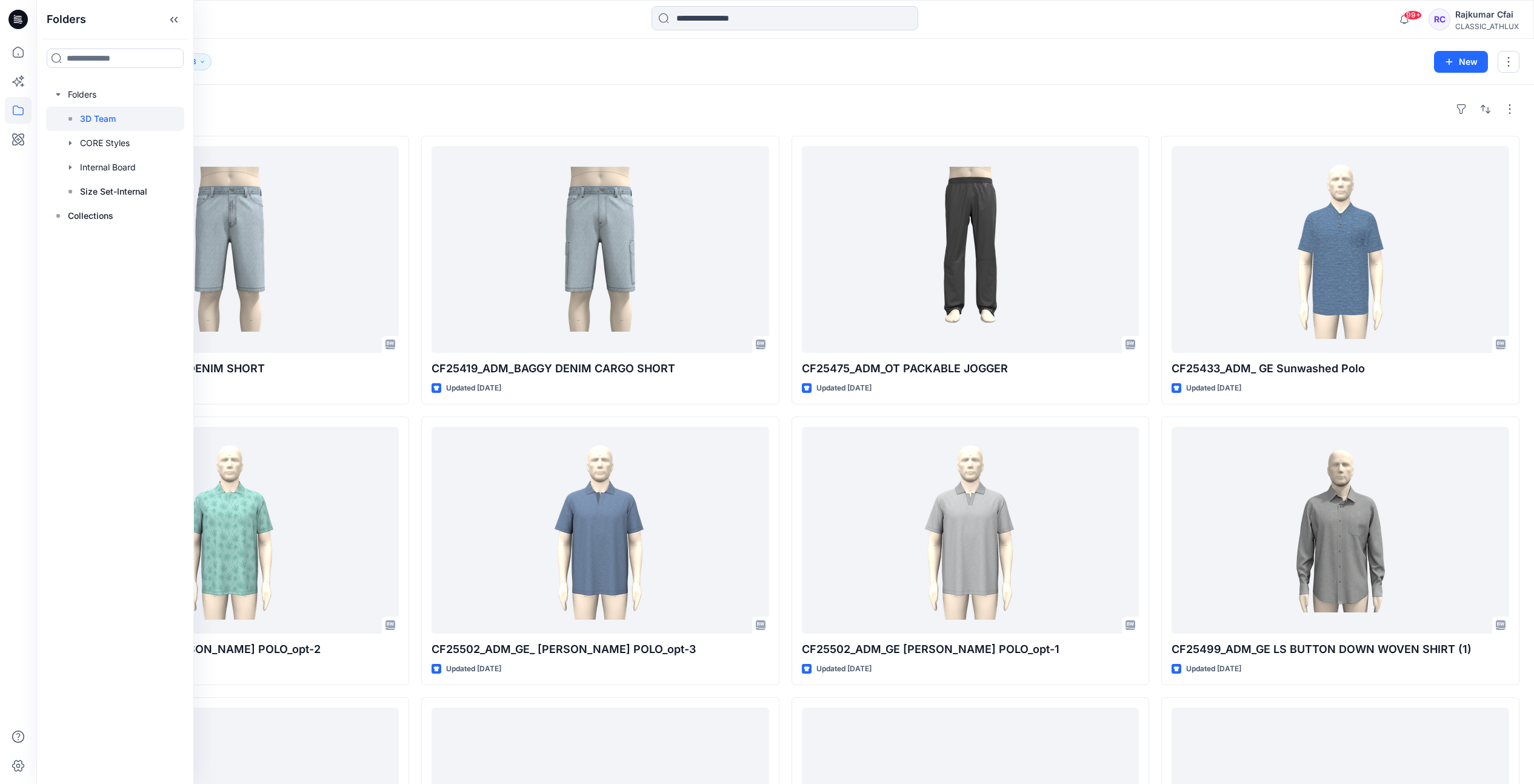
click at [311, 123] on div "Styles CF25426_ADM_BAGGY DENIM SHORT Updated 6 months ago CF25502_ADM_GE JOHNNY…" at bounding box center [785, 532] width 1498 height 895
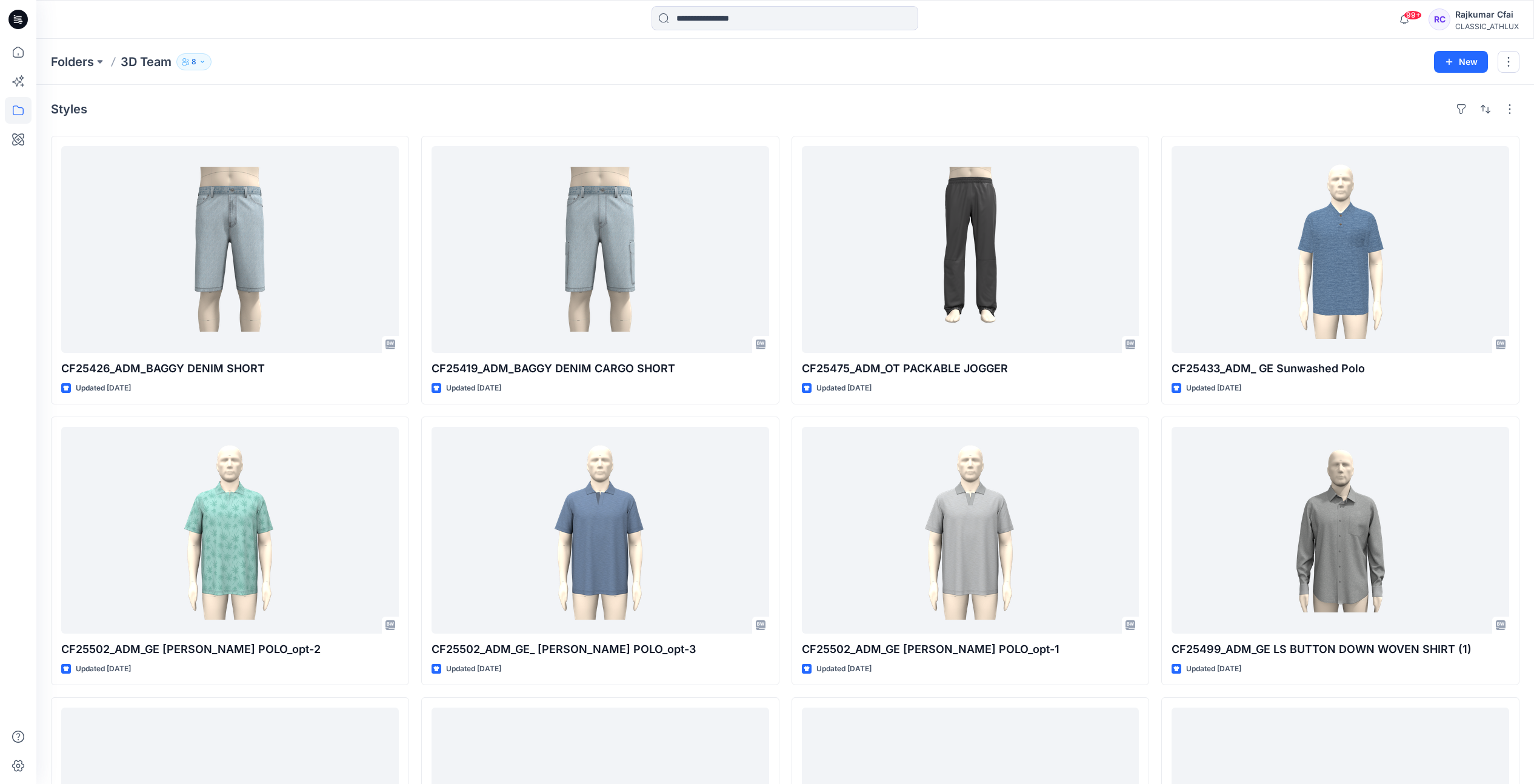
click at [737, 112] on div "Styles" at bounding box center [785, 109] width 1468 height 20
click at [23, 18] on icon at bounding box center [18, 20] width 20 height 20
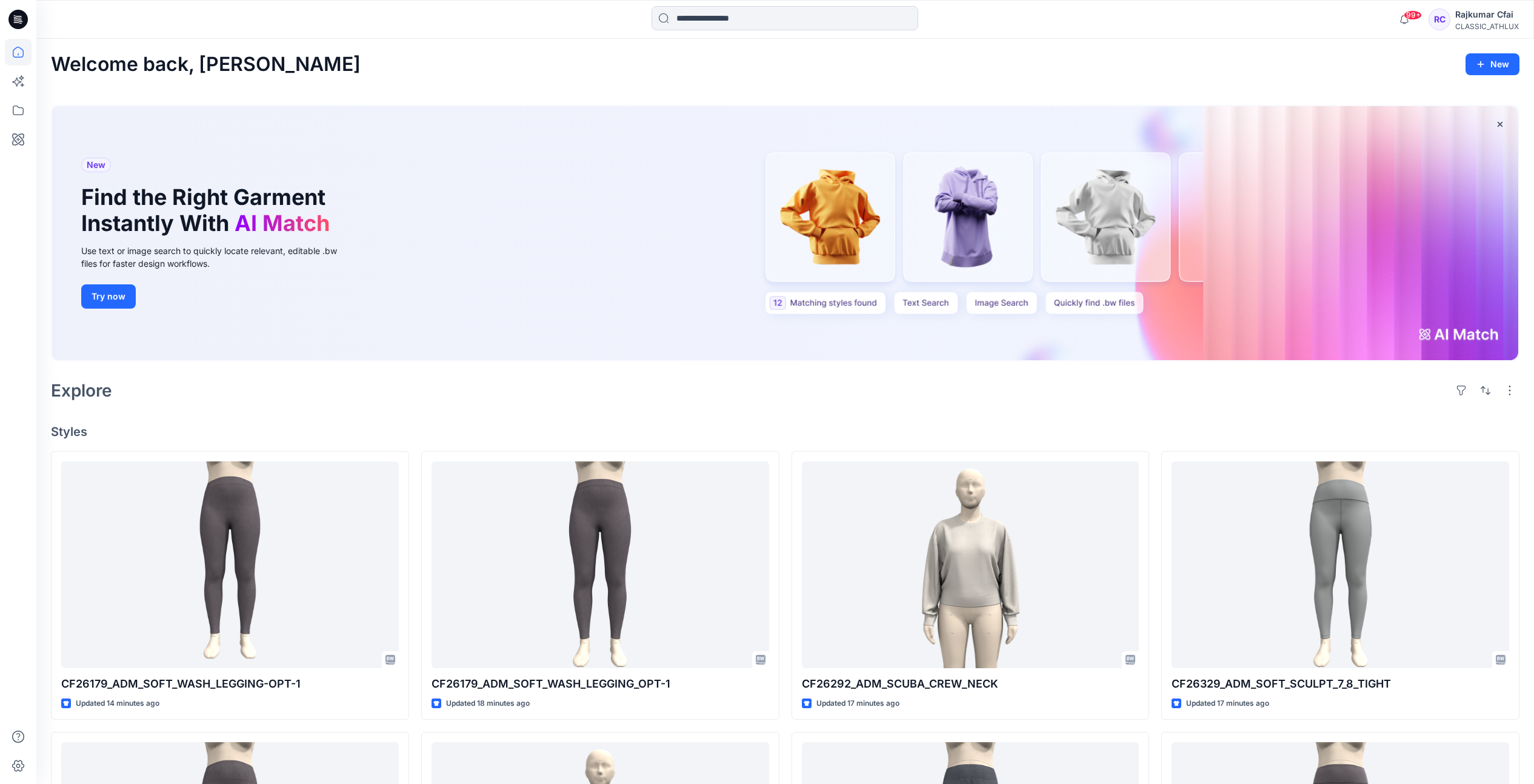
click at [510, 392] on div "Explore" at bounding box center [785, 390] width 1468 height 29
click at [515, 385] on div "Explore" at bounding box center [785, 390] width 1468 height 29
